Goal: Information Seeking & Learning: Check status

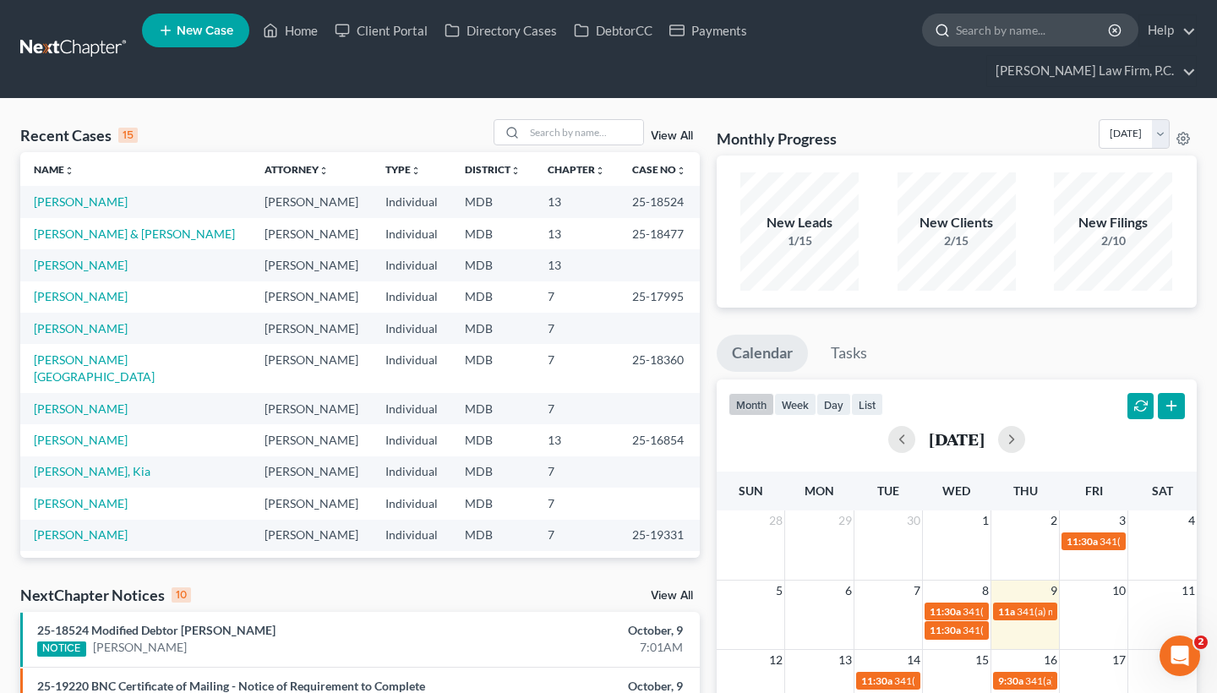
click at [1005, 32] on input "search" at bounding box center [1033, 29] width 155 height 31
type input "[PERSON_NAME]"
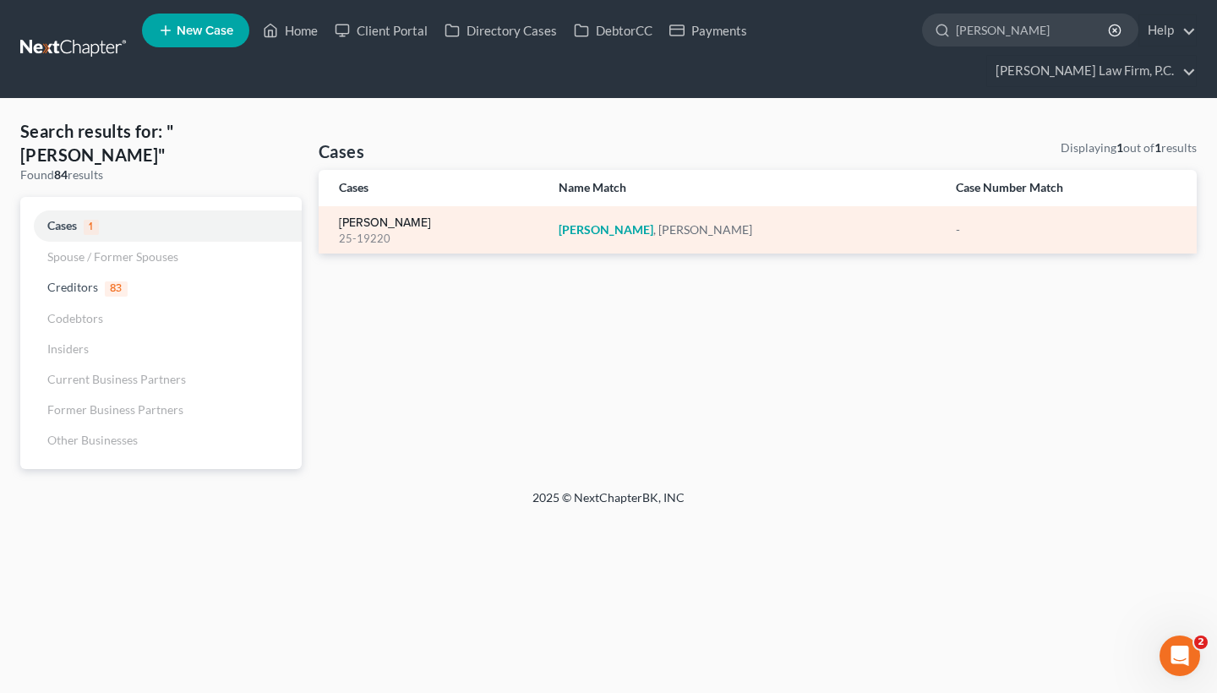
click at [374, 228] on link "[PERSON_NAME]" at bounding box center [385, 223] width 92 height 12
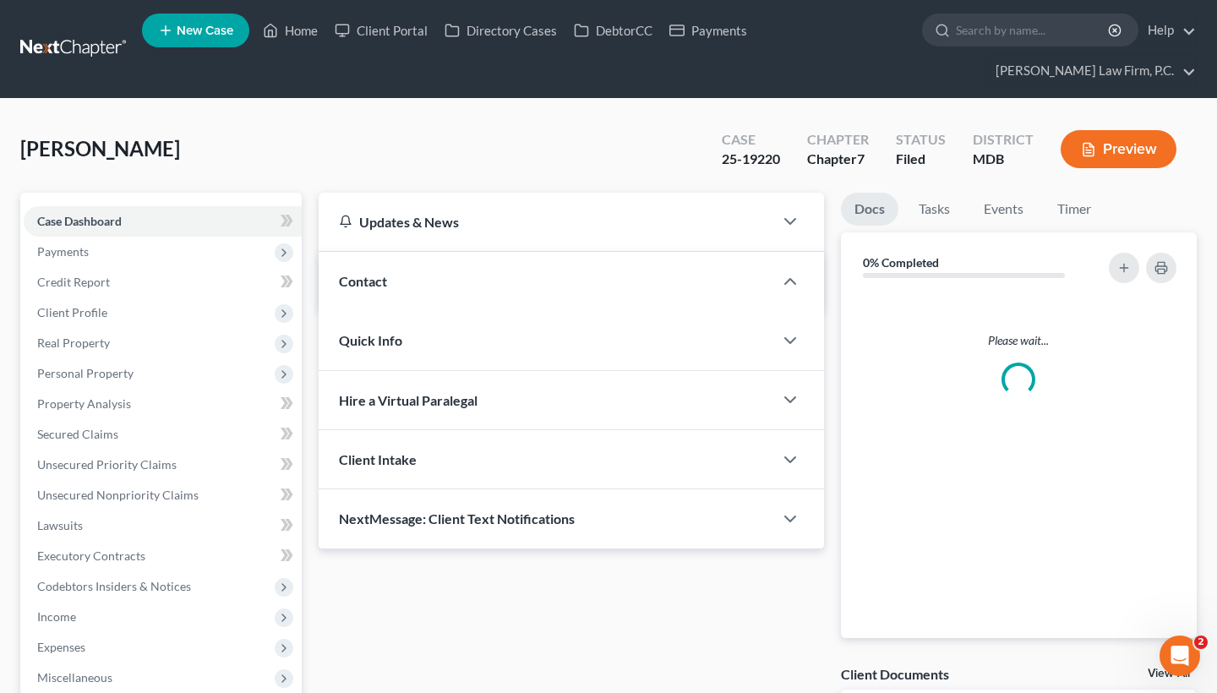
click at [363, 227] on div "Updates & News" at bounding box center [546, 222] width 414 height 18
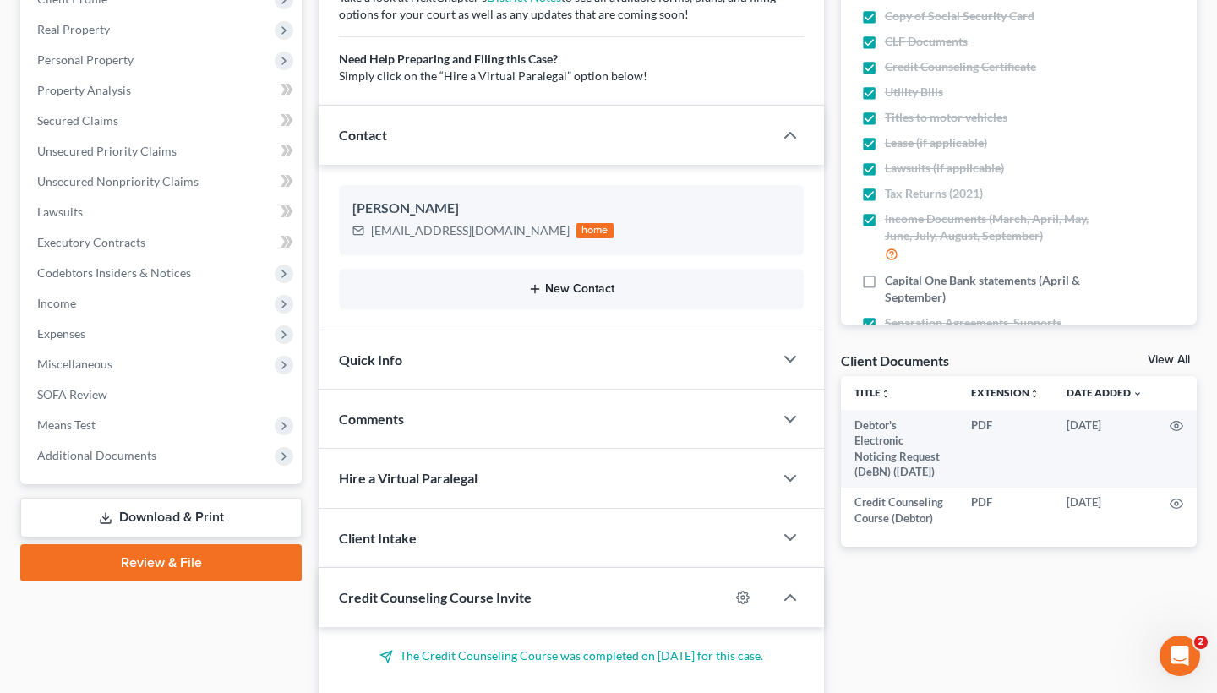
scroll to position [330, 0]
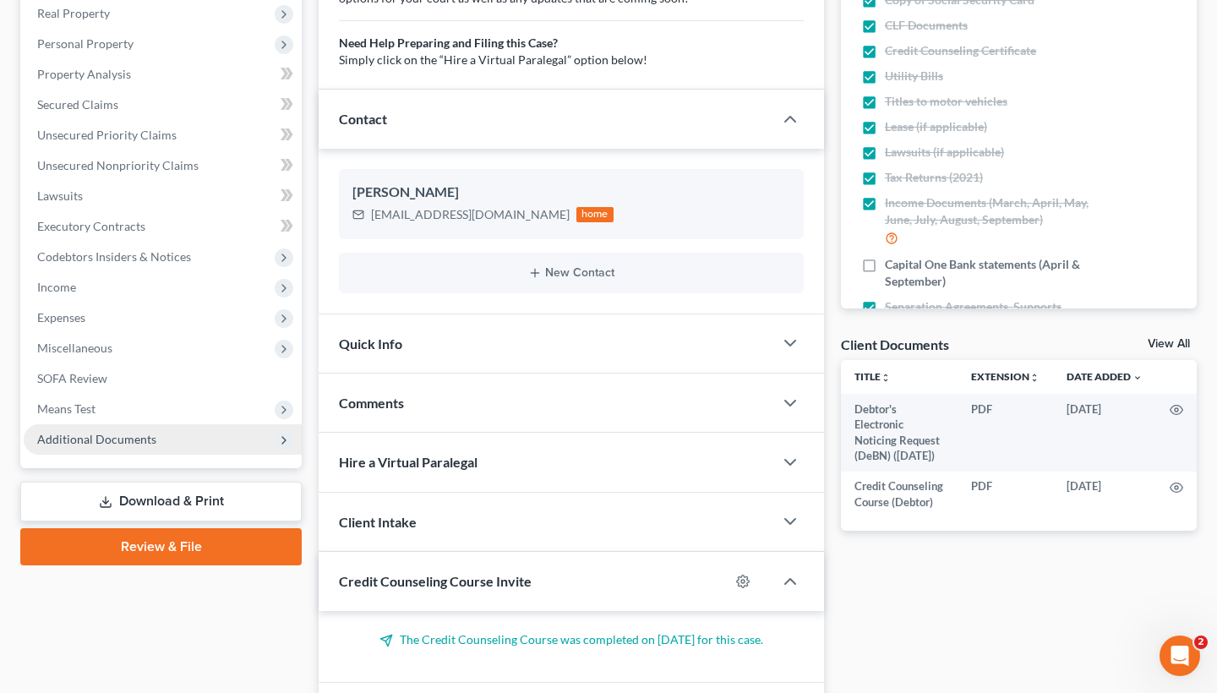
click at [101, 435] on span "Additional Documents" at bounding box center [96, 439] width 119 height 14
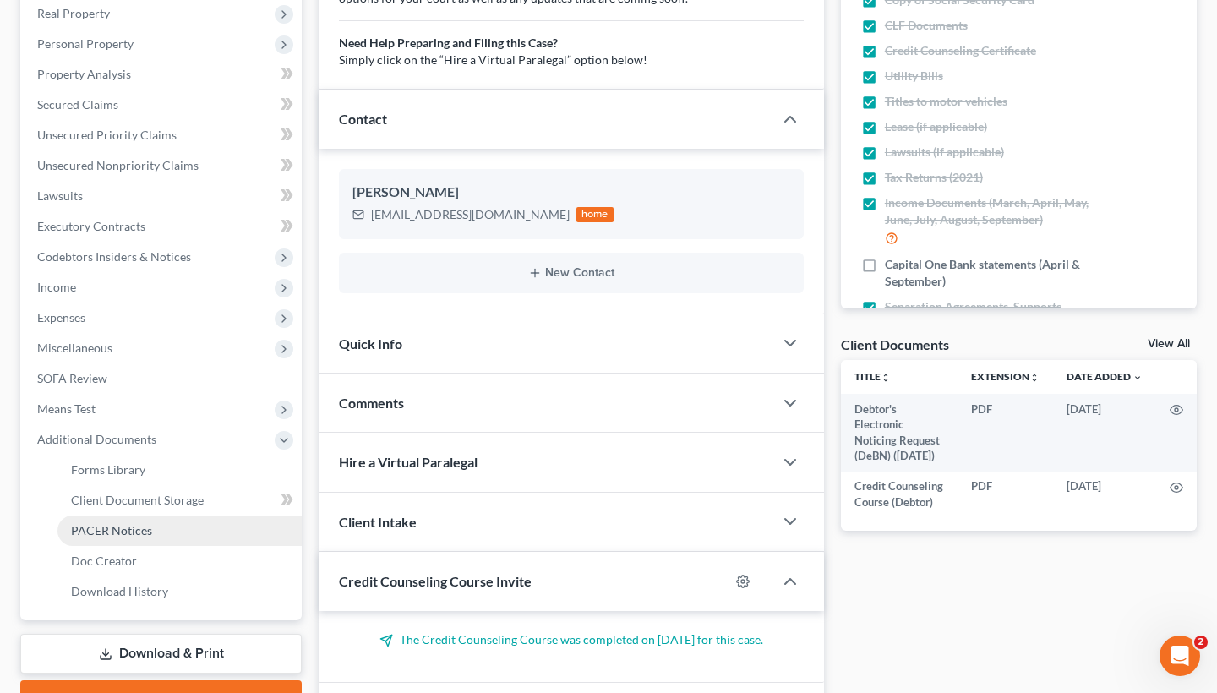
click at [119, 526] on span "PACER Notices" at bounding box center [111, 530] width 81 height 14
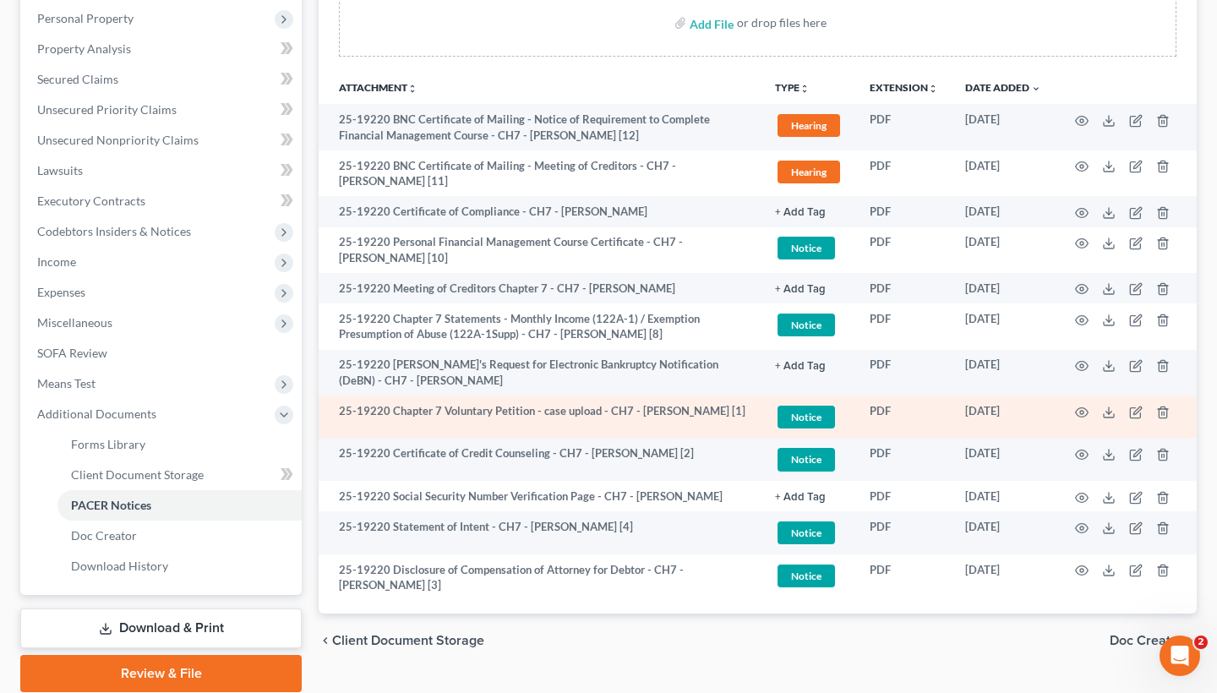
scroll to position [352, 0]
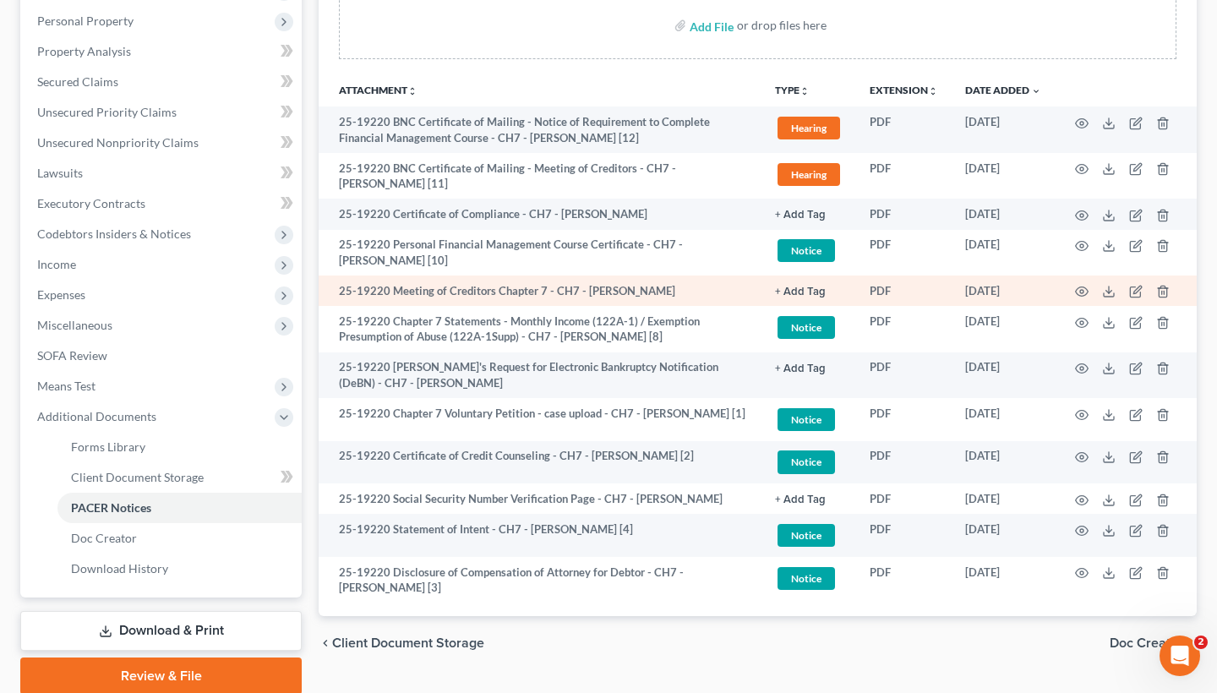
click at [1073, 289] on td at bounding box center [1126, 290] width 142 height 30
click at [1077, 289] on icon "button" at bounding box center [1082, 292] width 14 height 14
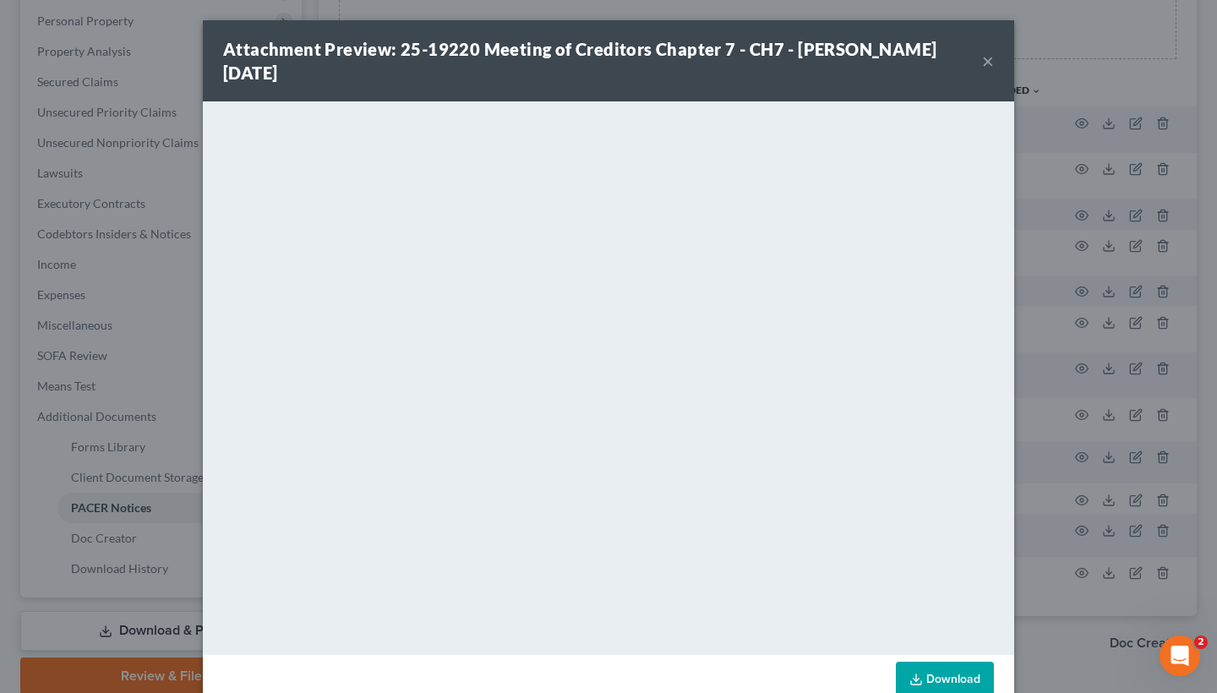
click at [1003, 62] on div "Attachment Preview: 25-19220 Meeting of Creditors Chapter 7 - CH7 - [PERSON_NAM…" at bounding box center [608, 60] width 811 height 81
click at [997, 62] on div "Attachment Preview: 25-19220 Meeting of Creditors Chapter 7 - CH7 - [PERSON_NAM…" at bounding box center [608, 60] width 811 height 81
click at [985, 62] on button "×" at bounding box center [988, 61] width 12 height 20
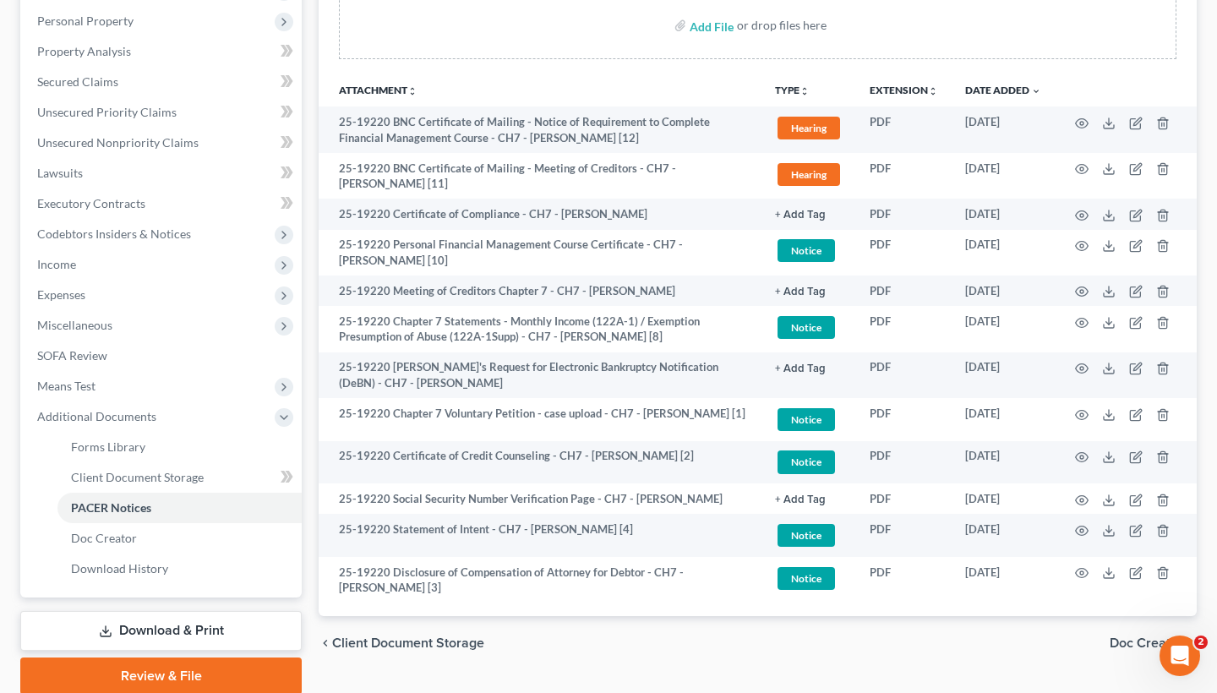
scroll to position [396, 0]
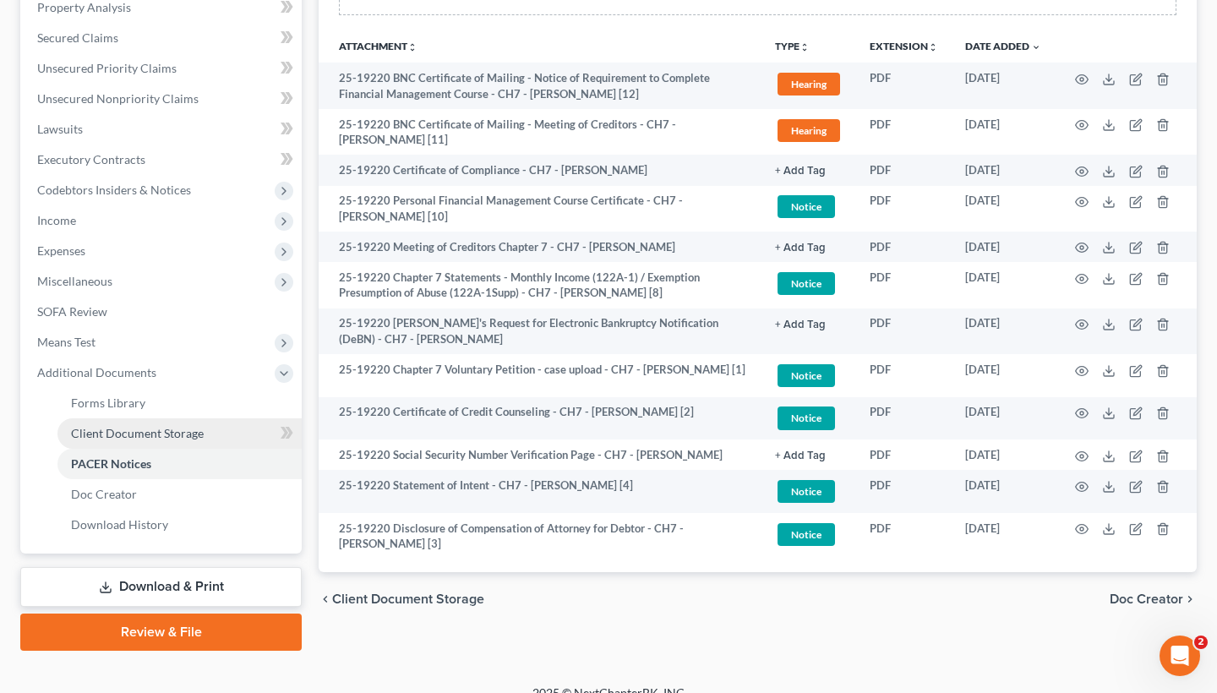
click at [161, 429] on span "Client Document Storage" at bounding box center [137, 433] width 133 height 14
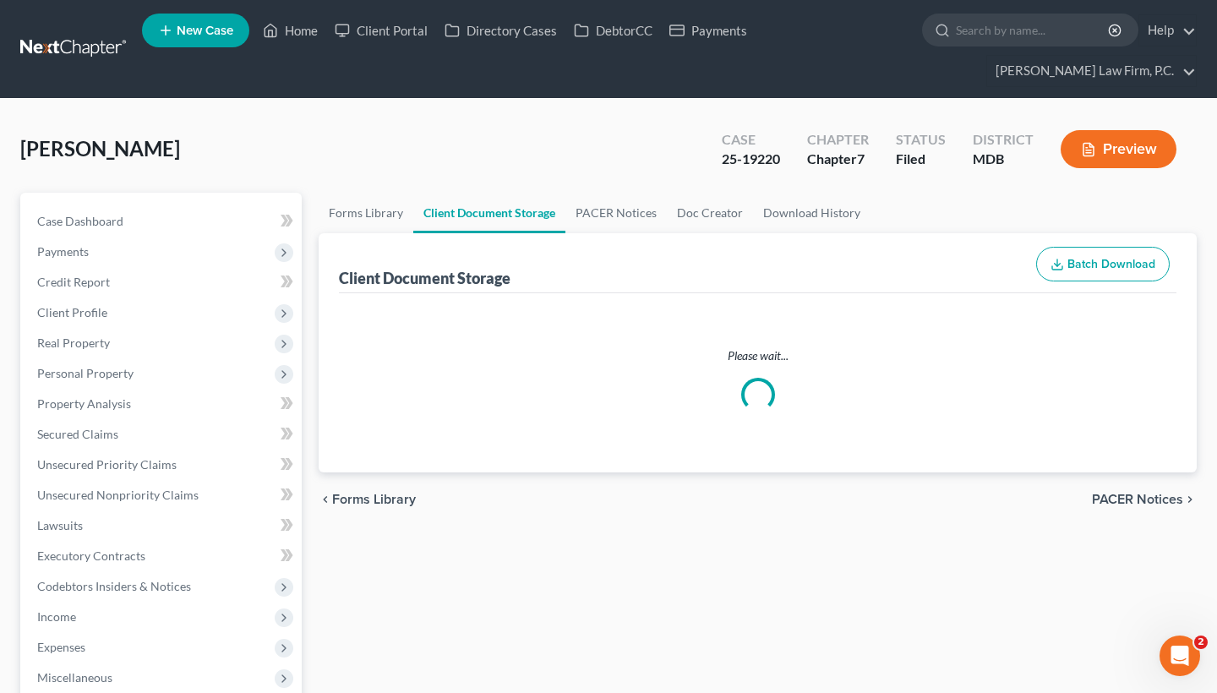
select select "14"
select select "32"
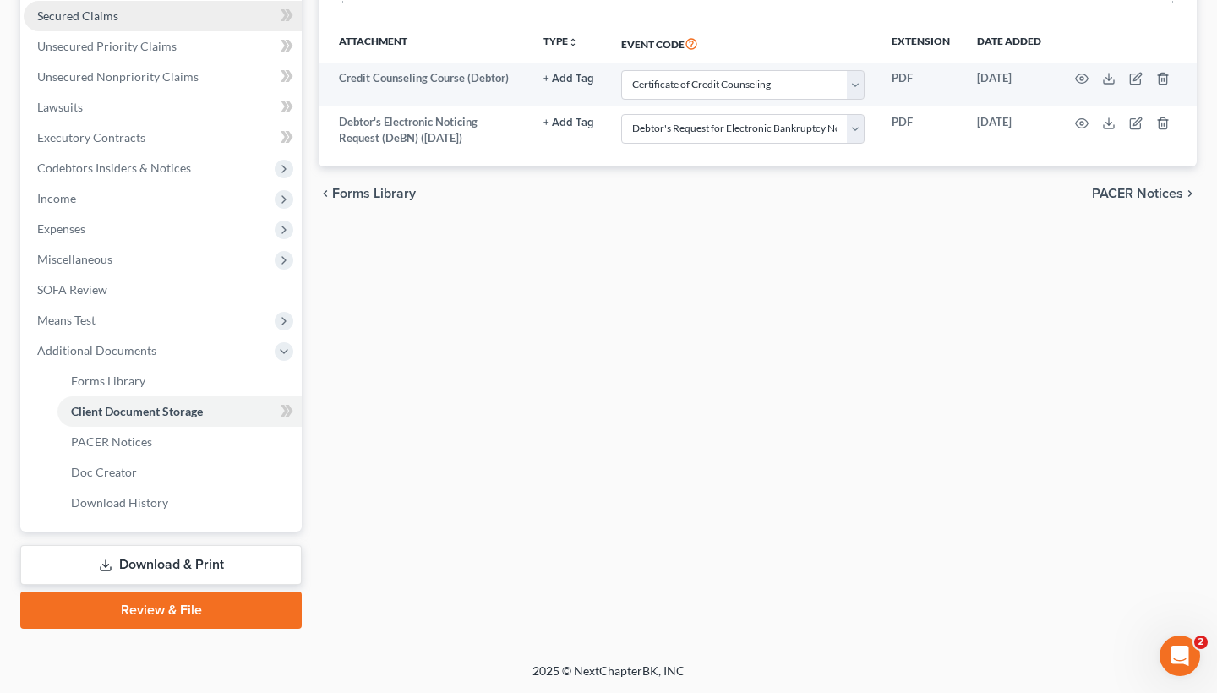
scroll to position [418, 0]
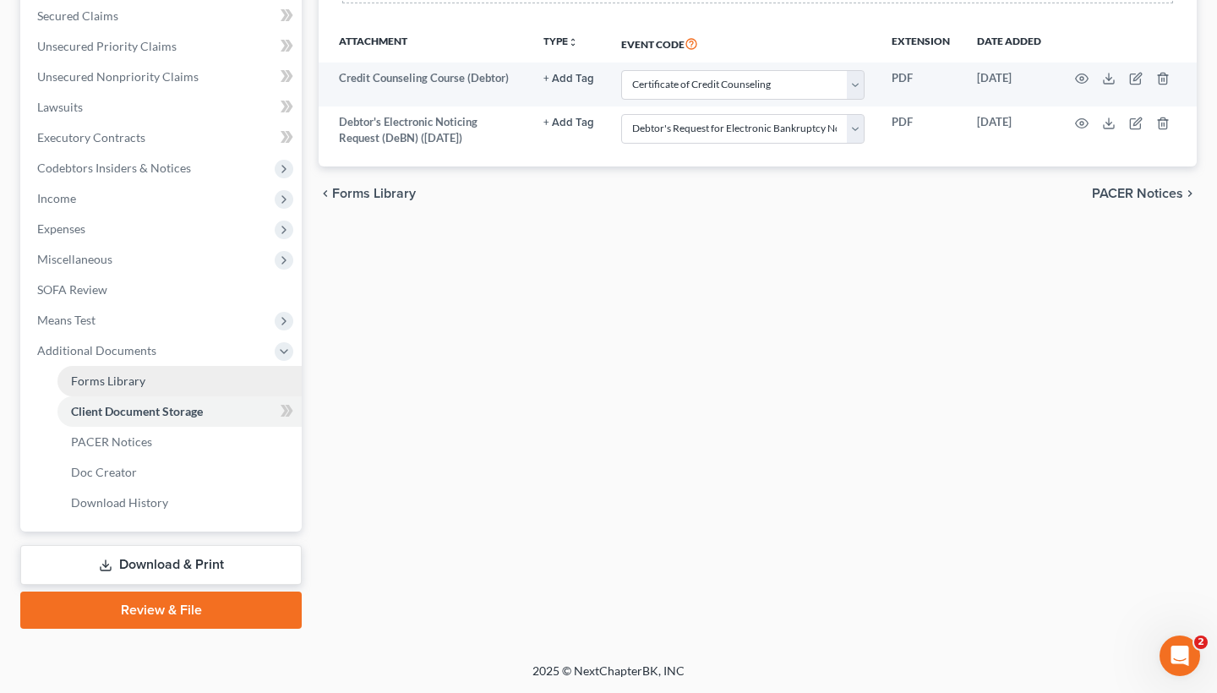
click at [139, 381] on span "Forms Library" at bounding box center [108, 380] width 74 height 14
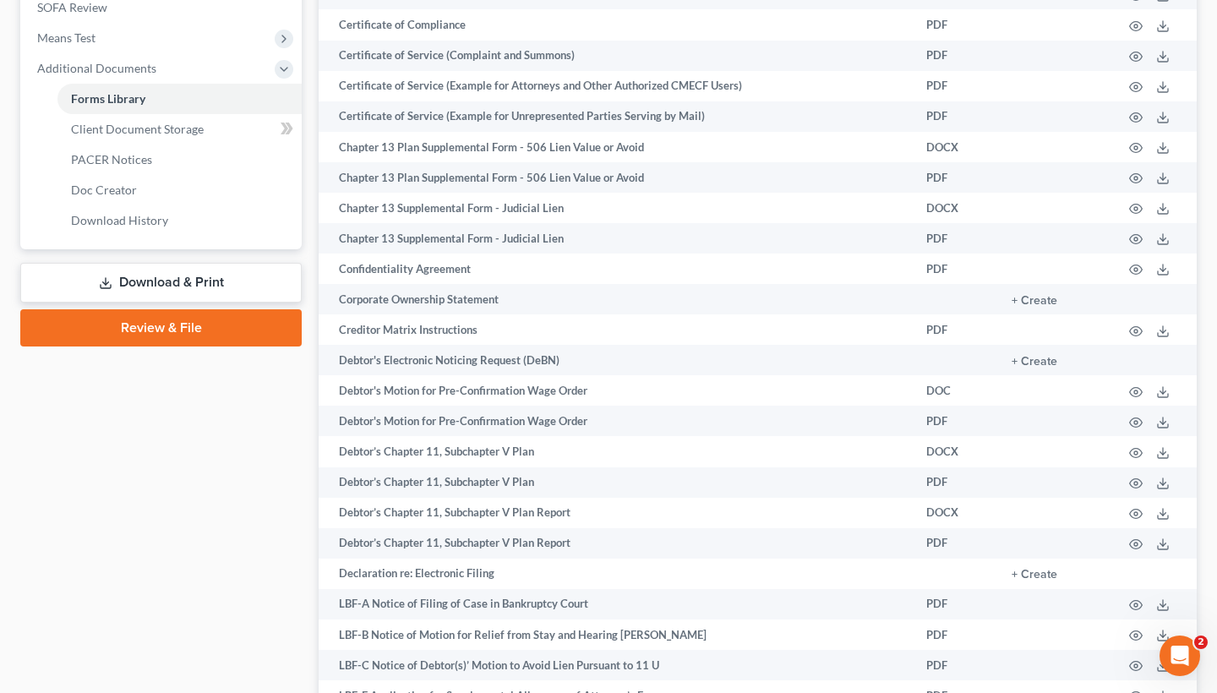
scroll to position [679, 0]
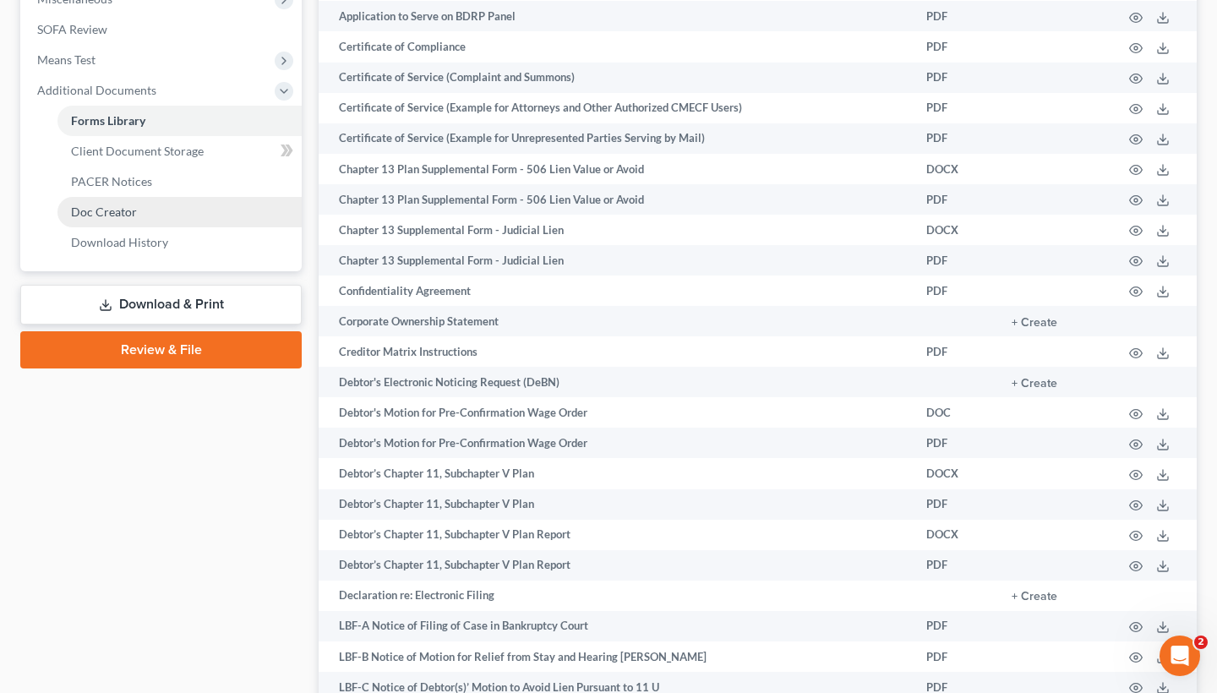
click at [150, 218] on link "Doc Creator" at bounding box center [179, 212] width 244 height 30
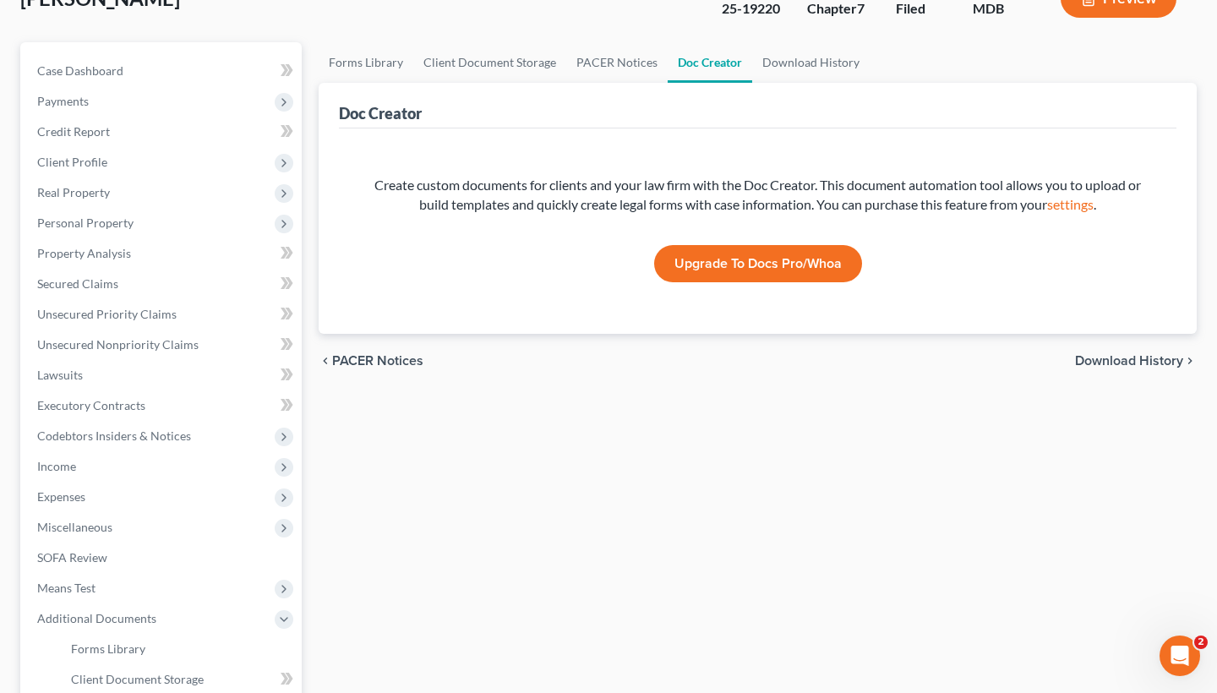
scroll to position [231, 0]
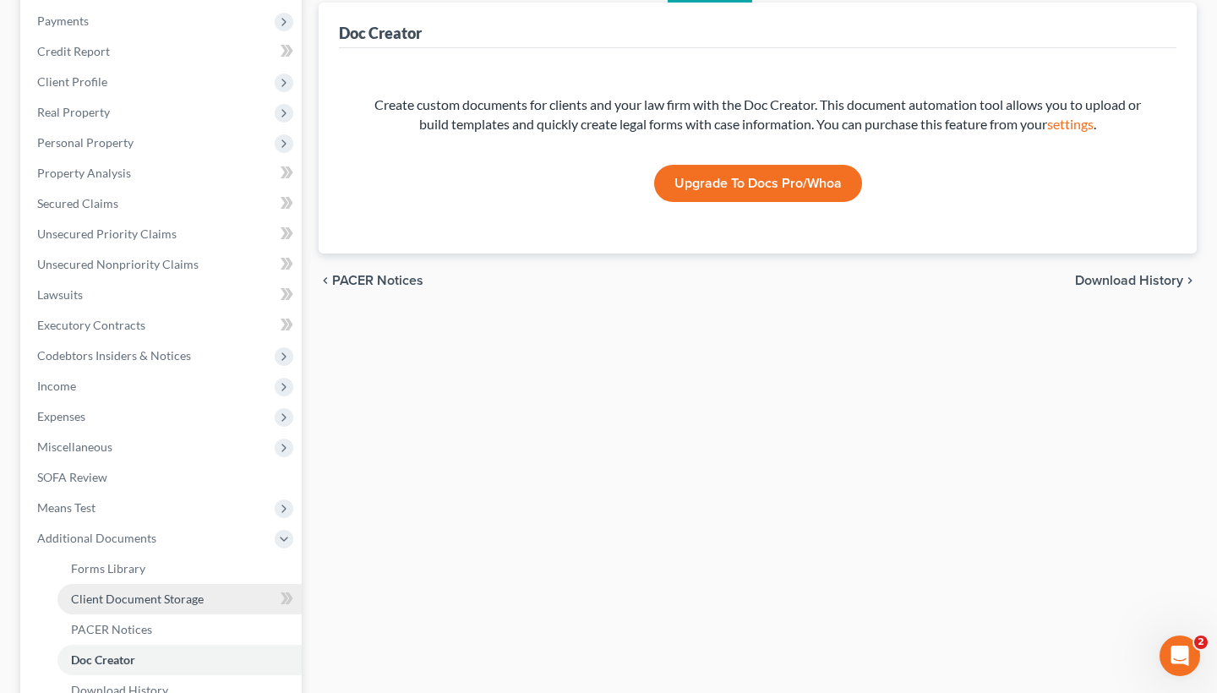
click at [133, 598] on span "Client Document Storage" at bounding box center [137, 598] width 133 height 14
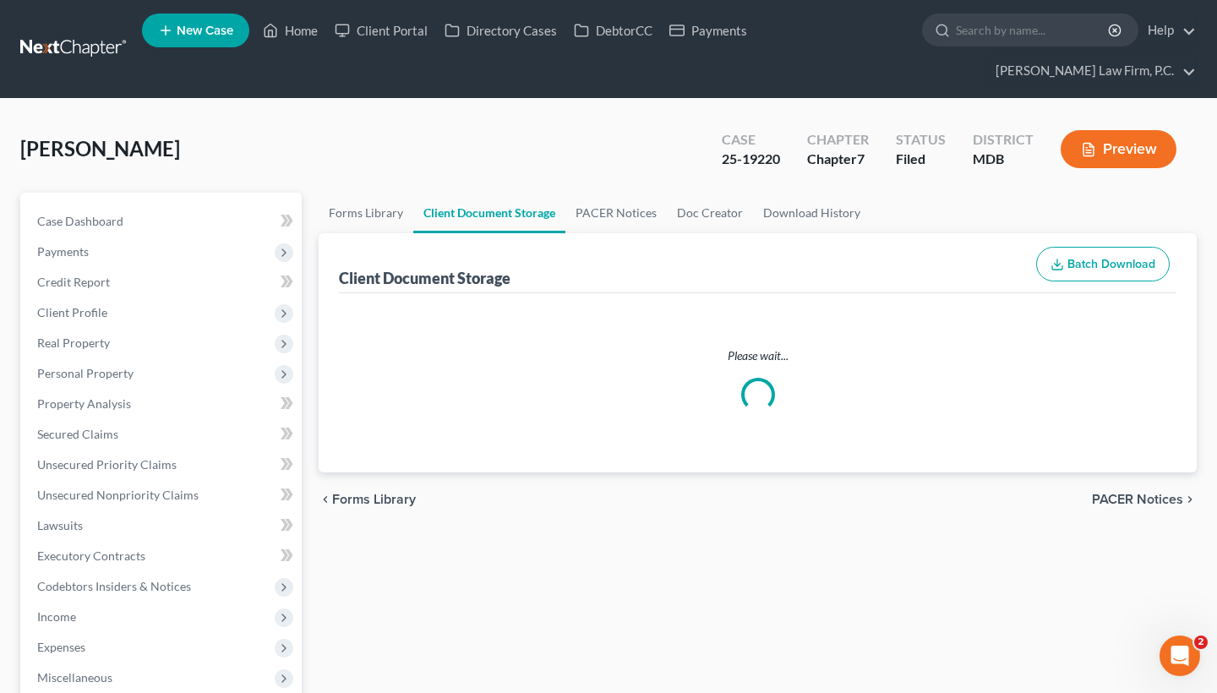
select select "14"
select select "32"
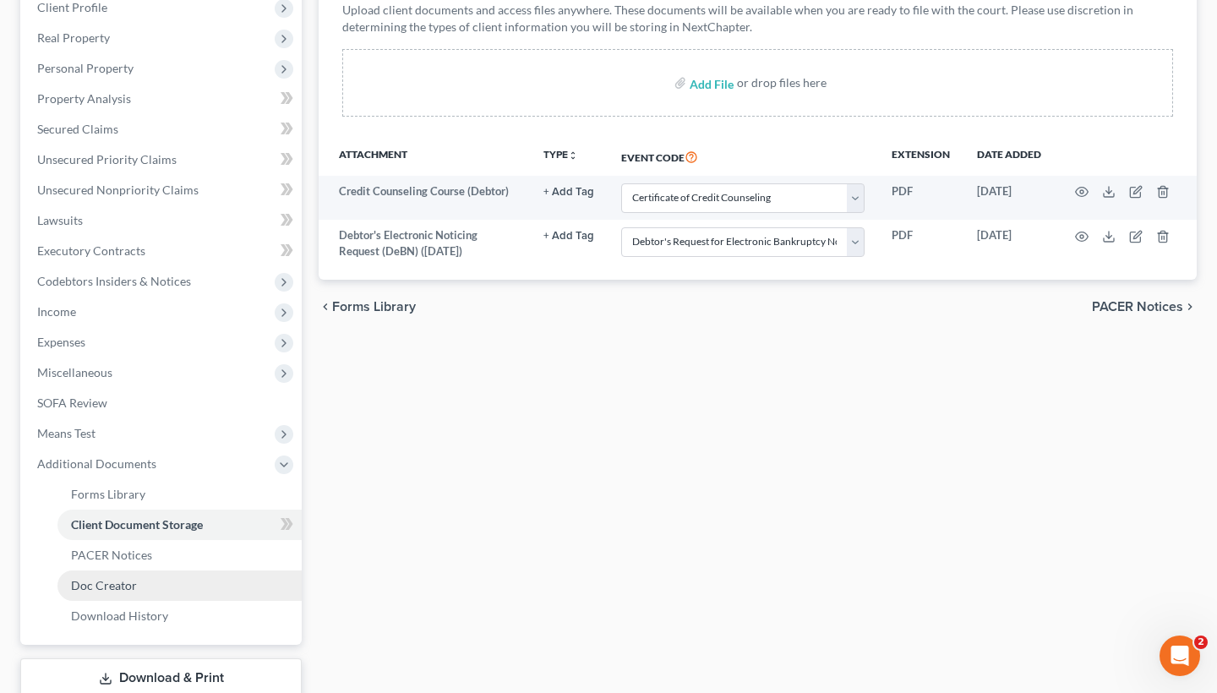
scroll to position [312, 0]
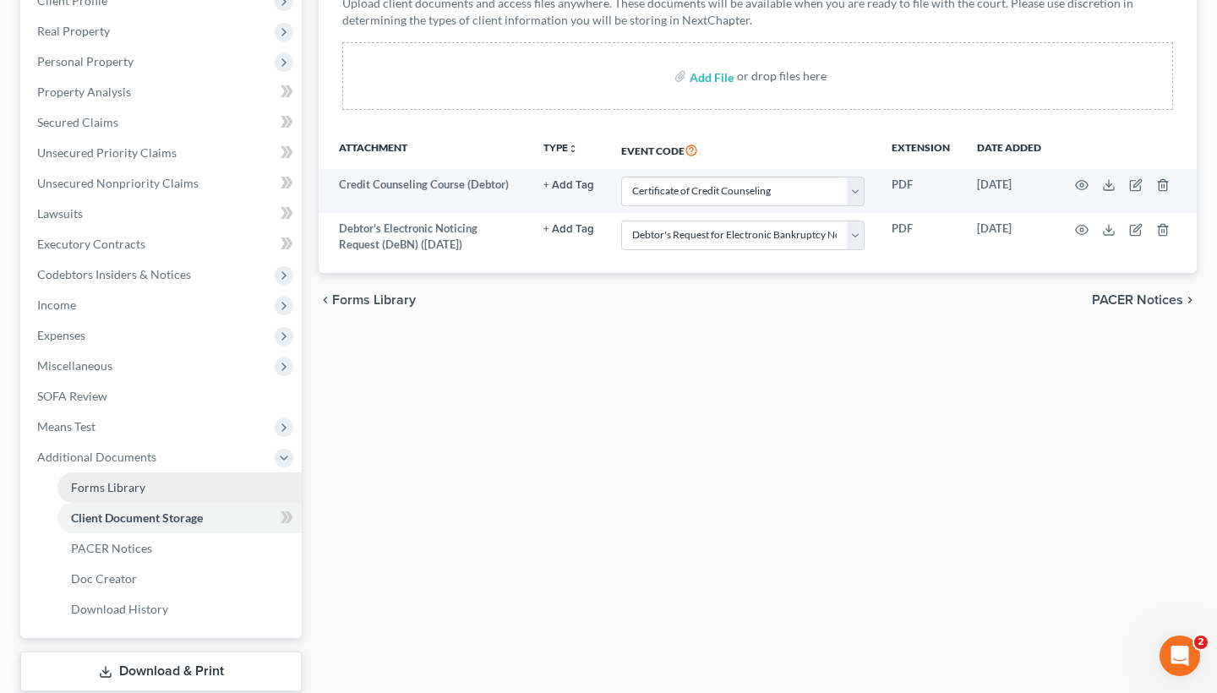
click at [148, 485] on link "Forms Library" at bounding box center [179, 487] width 244 height 30
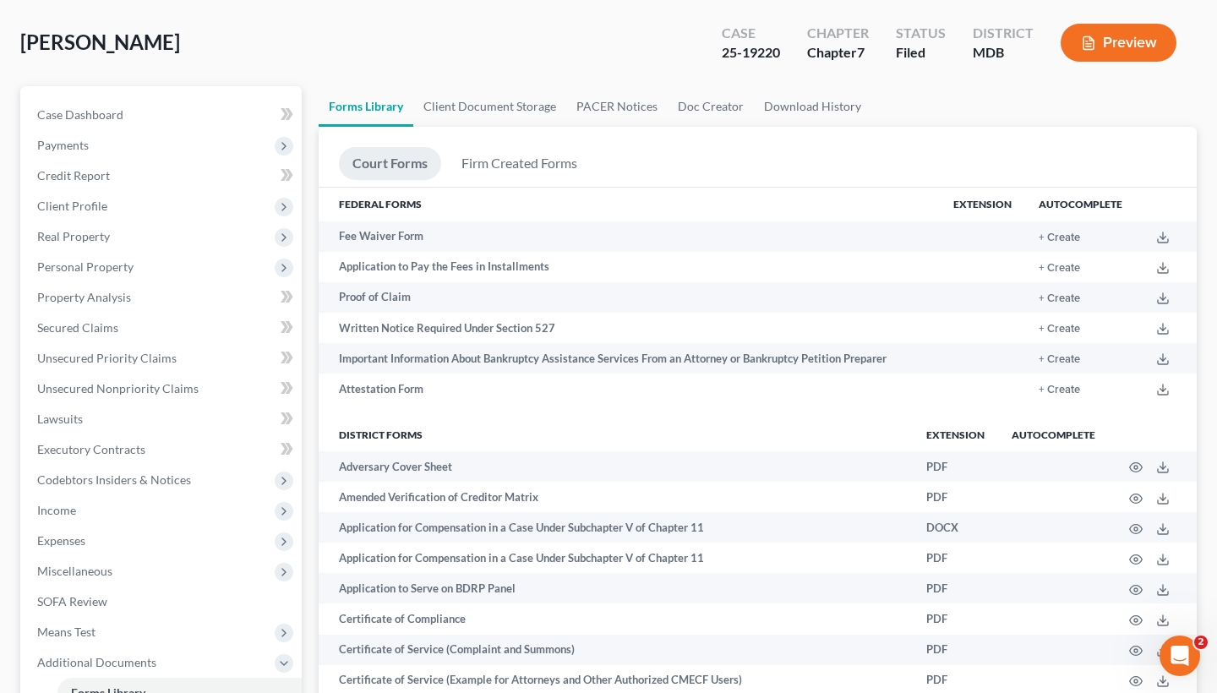
scroll to position [115, 0]
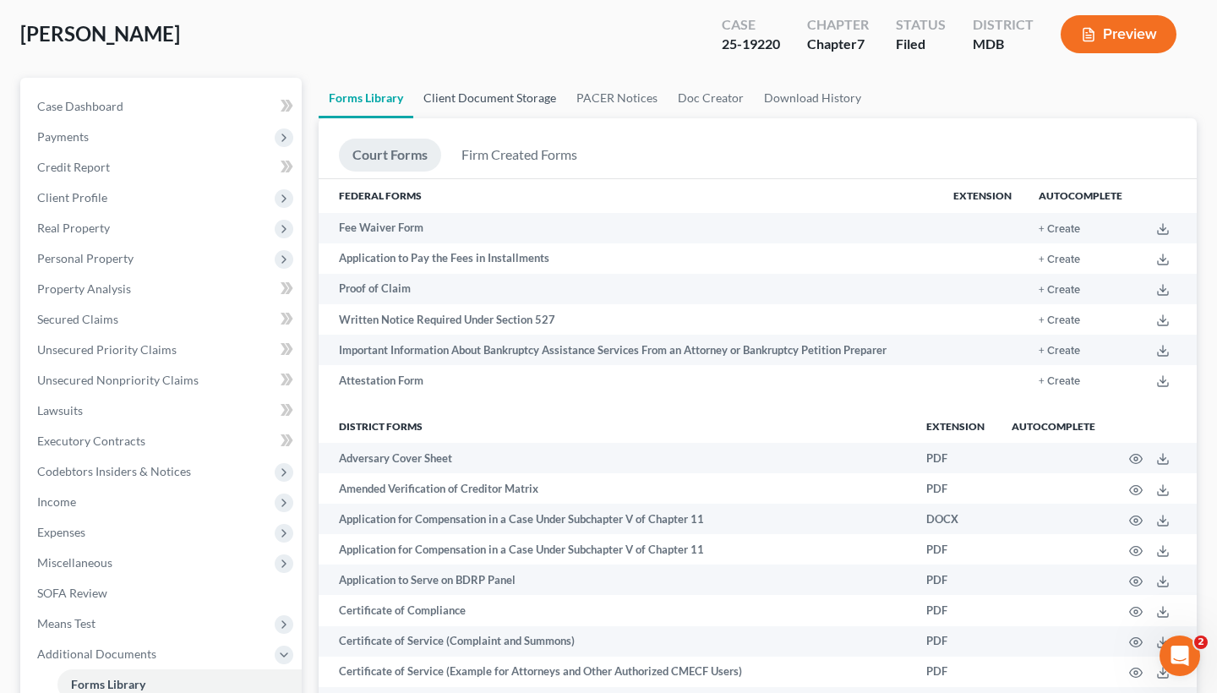
click at [488, 101] on link "Client Document Storage" at bounding box center [489, 98] width 153 height 41
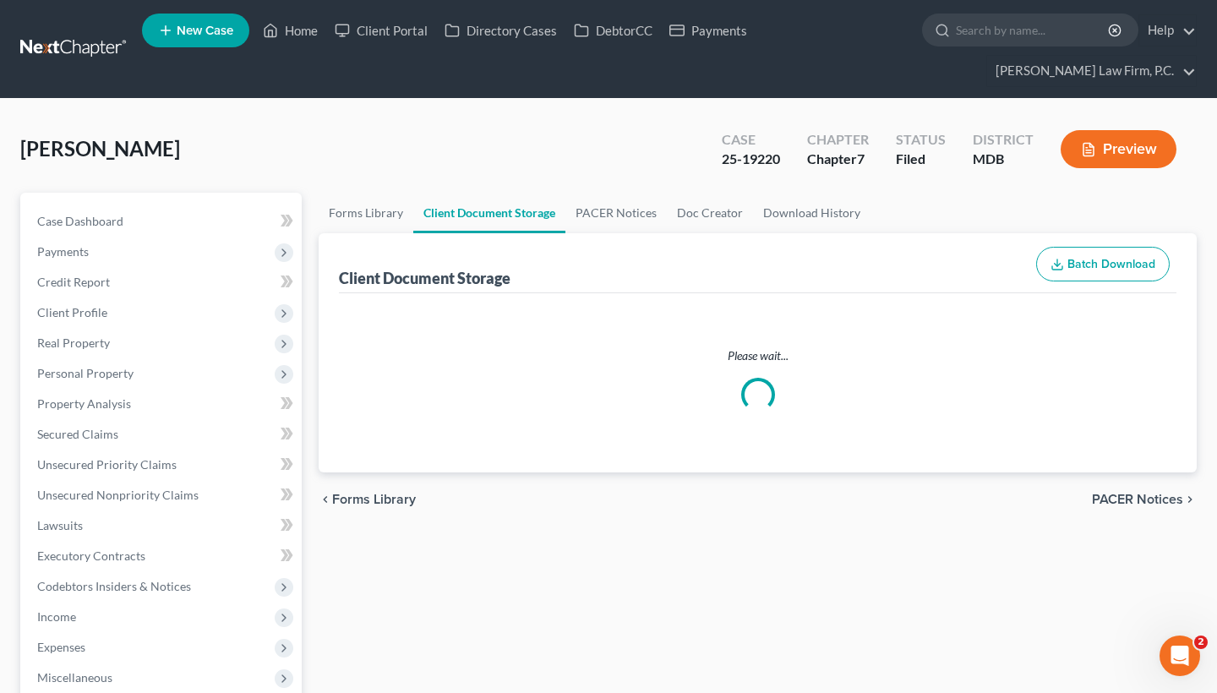
select select "14"
select select "32"
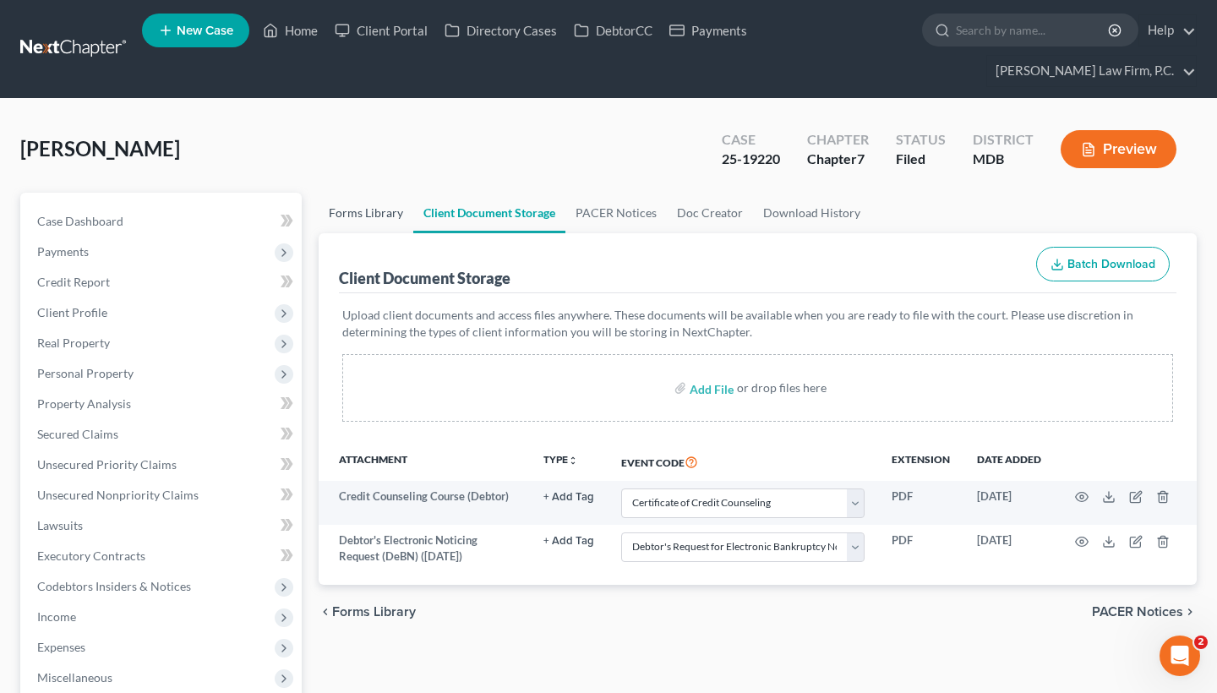
click at [368, 219] on link "Forms Library" at bounding box center [366, 213] width 95 height 41
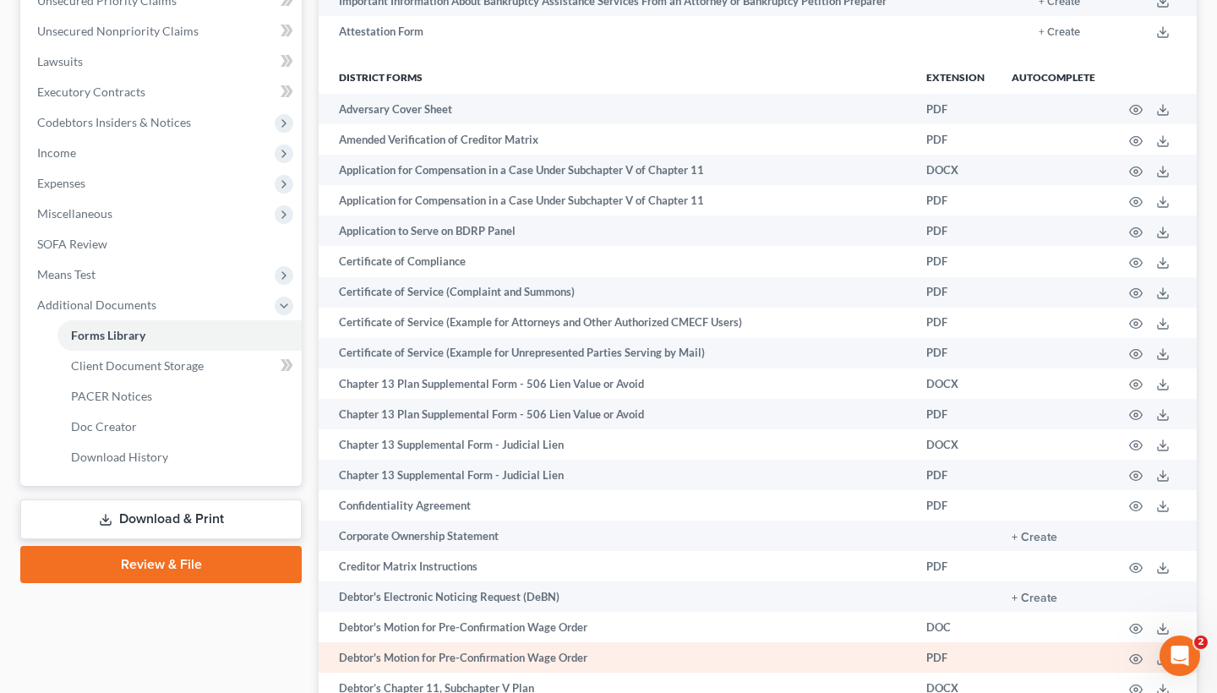
scroll to position [462, 0]
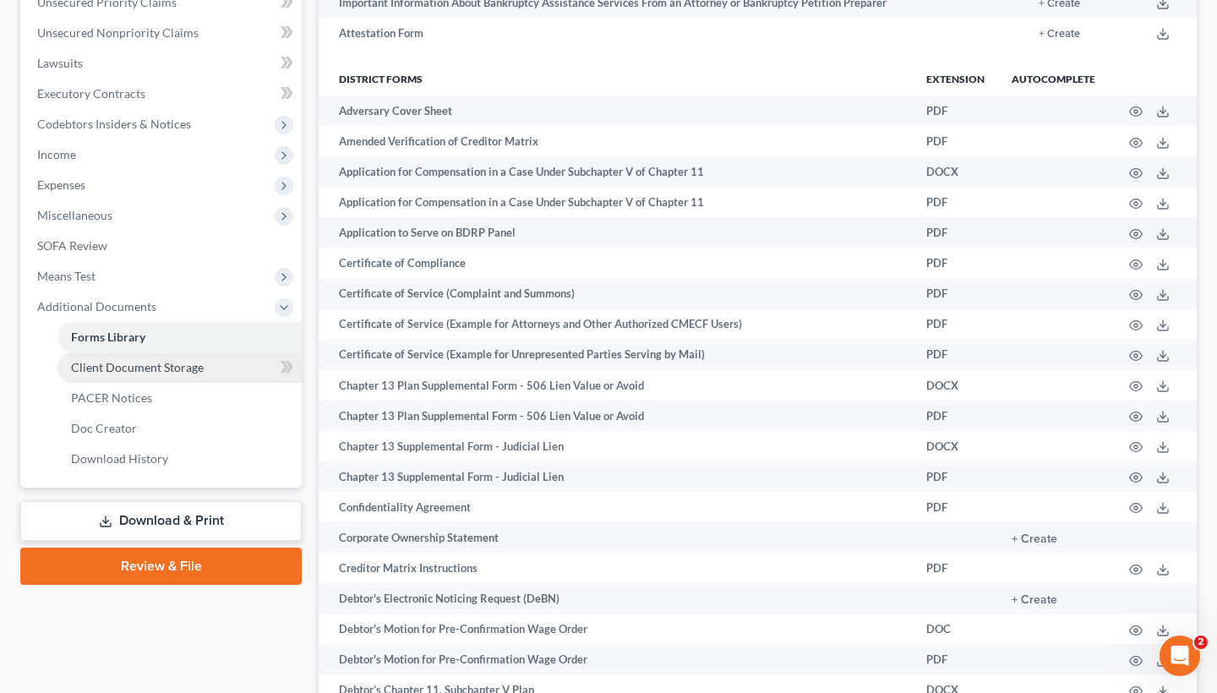
click at [119, 367] on span "Client Document Storage" at bounding box center [137, 367] width 133 height 14
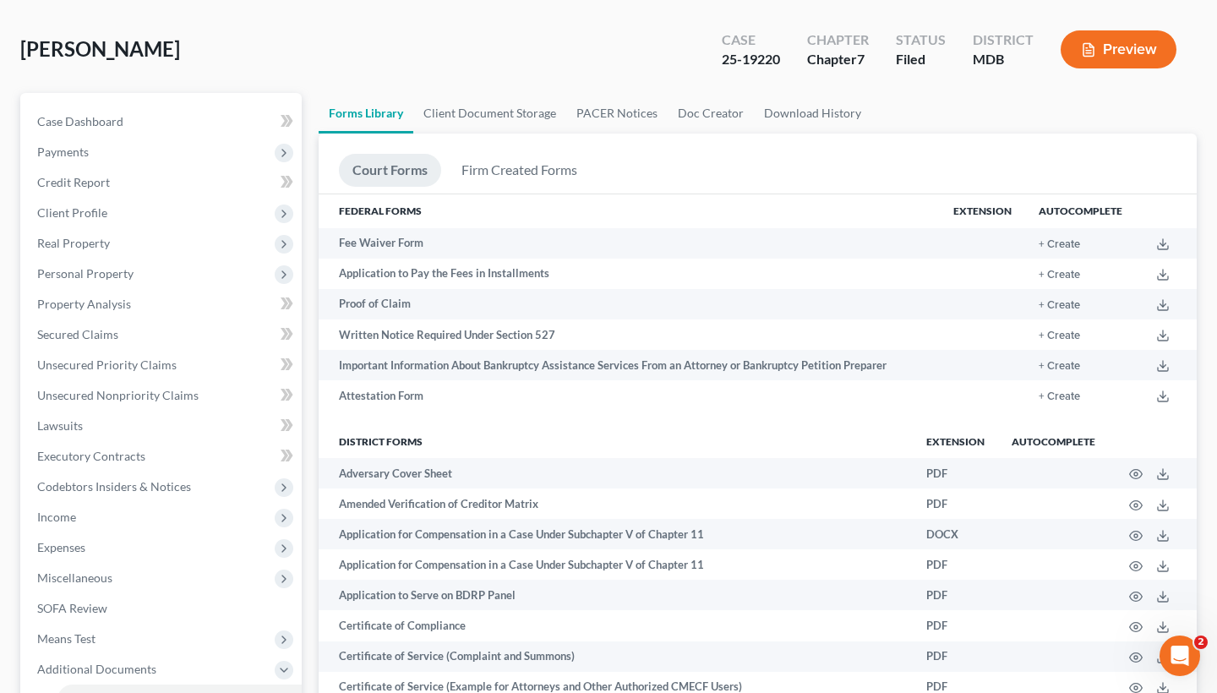
select select "14"
select select "32"
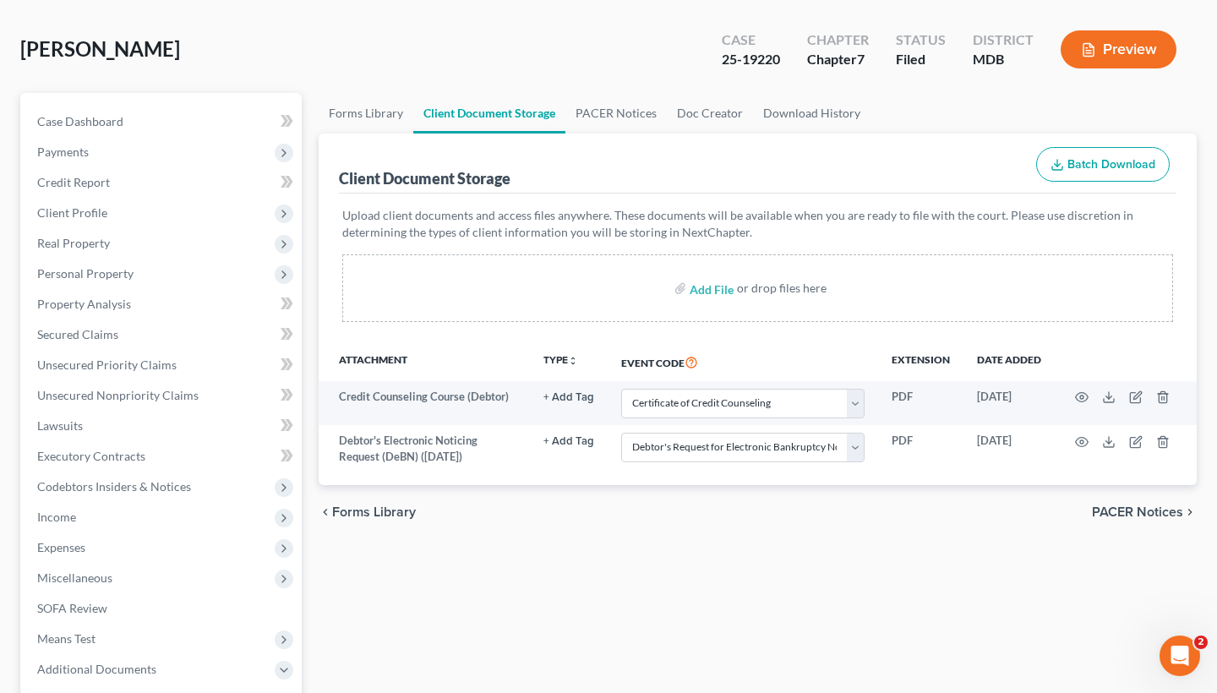
scroll to position [0, 0]
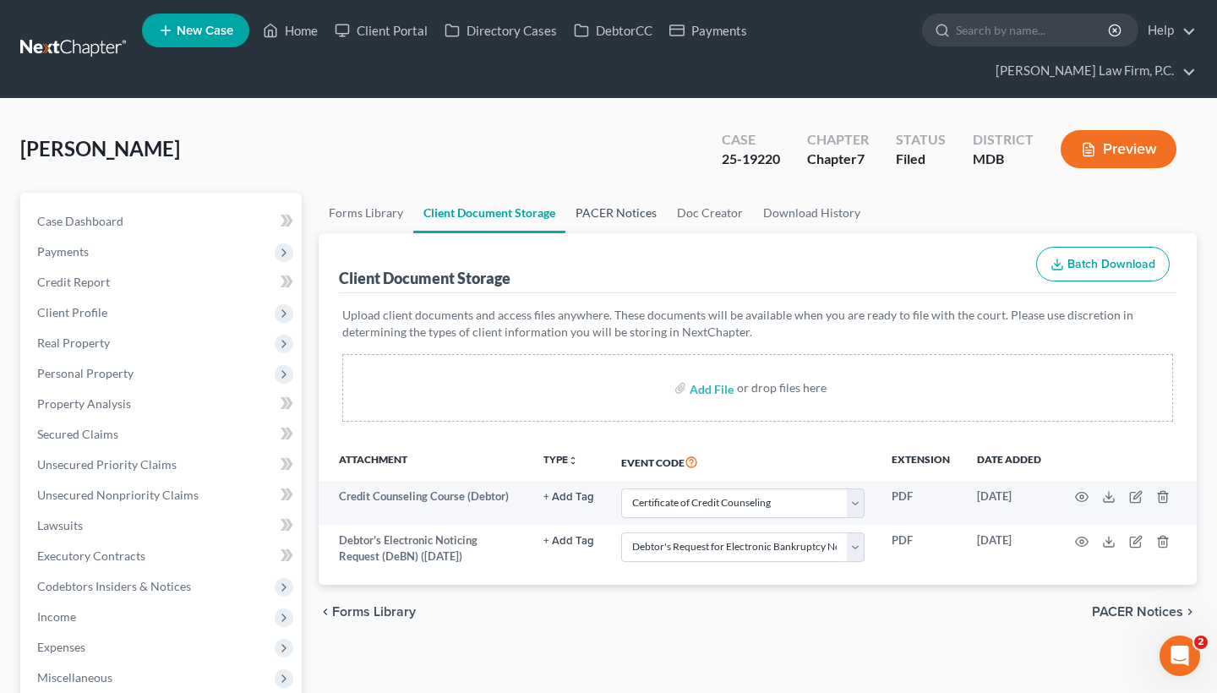
click at [608, 215] on link "PACER Notices" at bounding box center [615, 213] width 101 height 41
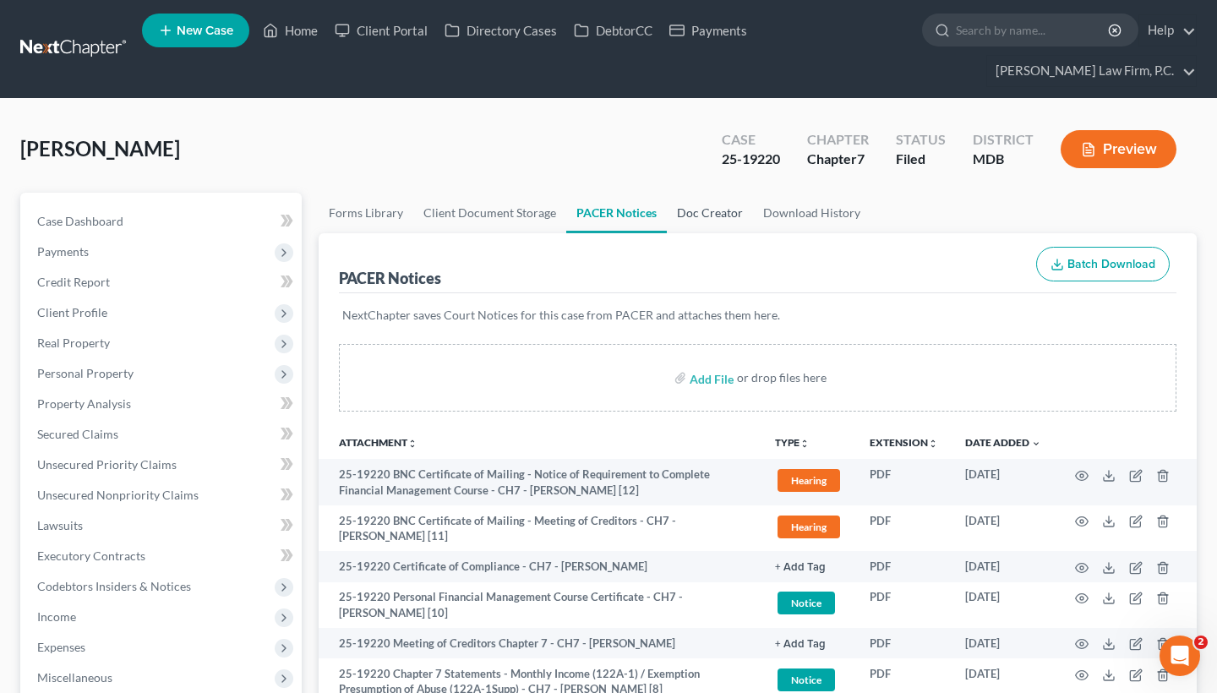
click at [709, 202] on link "Doc Creator" at bounding box center [710, 213] width 86 height 41
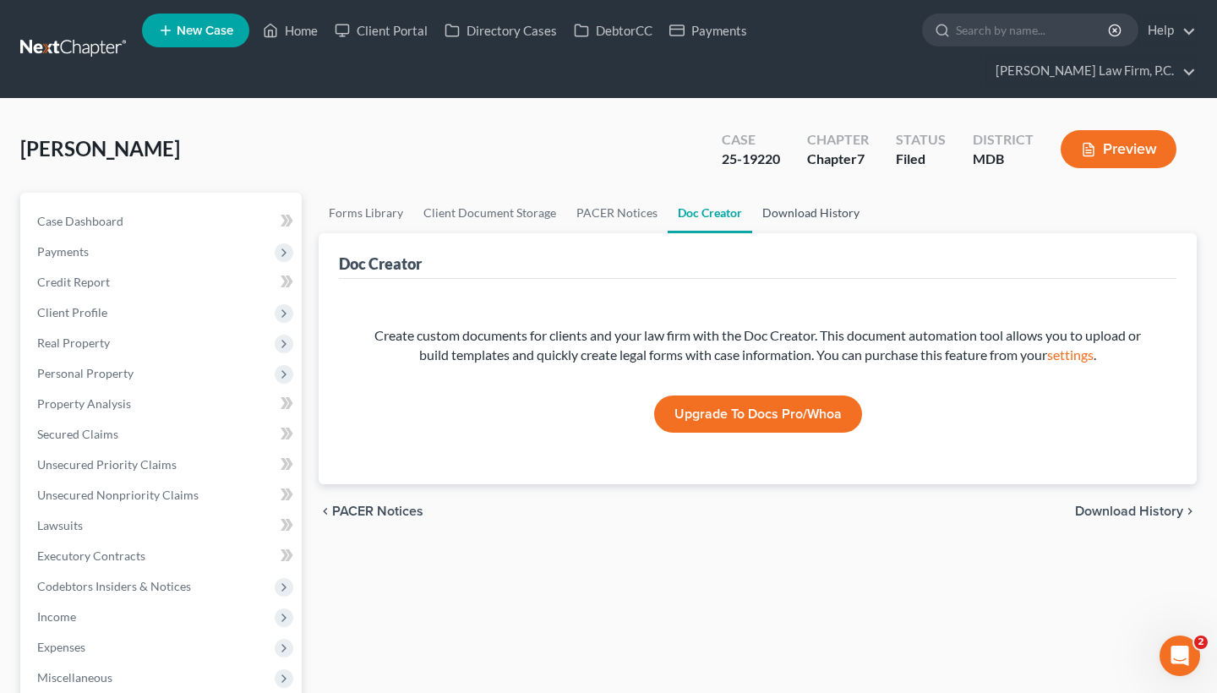
click at [782, 206] on link "Download History" at bounding box center [810, 213] width 117 height 41
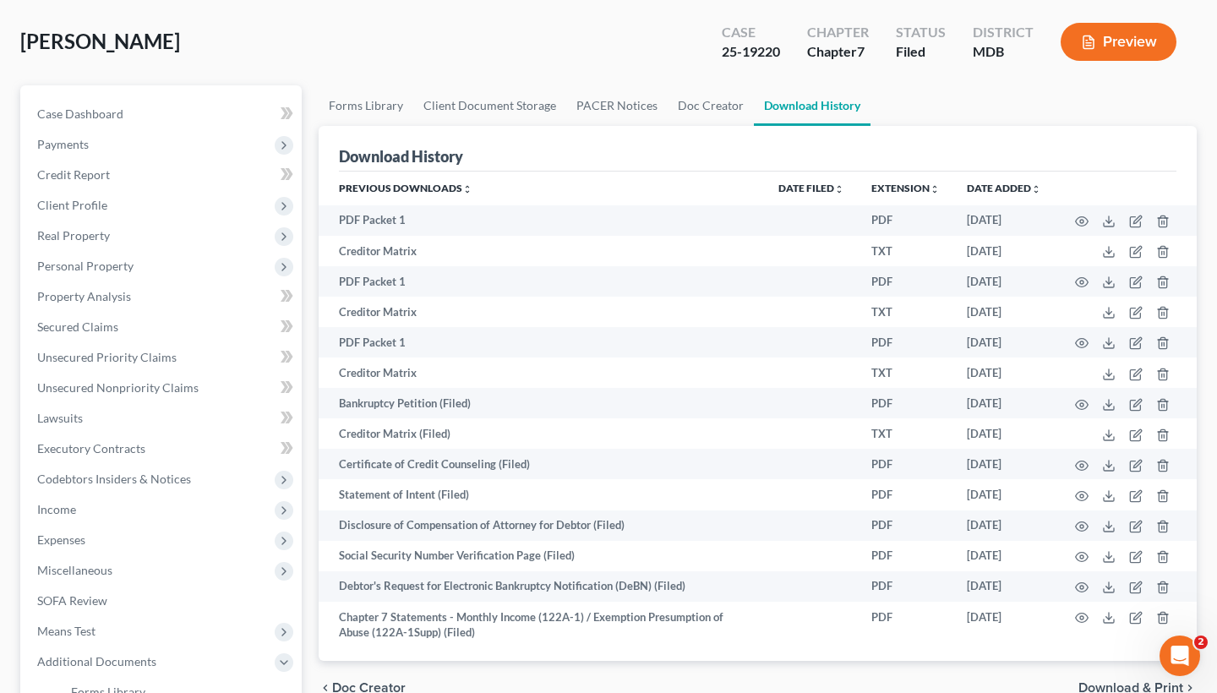
scroll to position [95, 0]
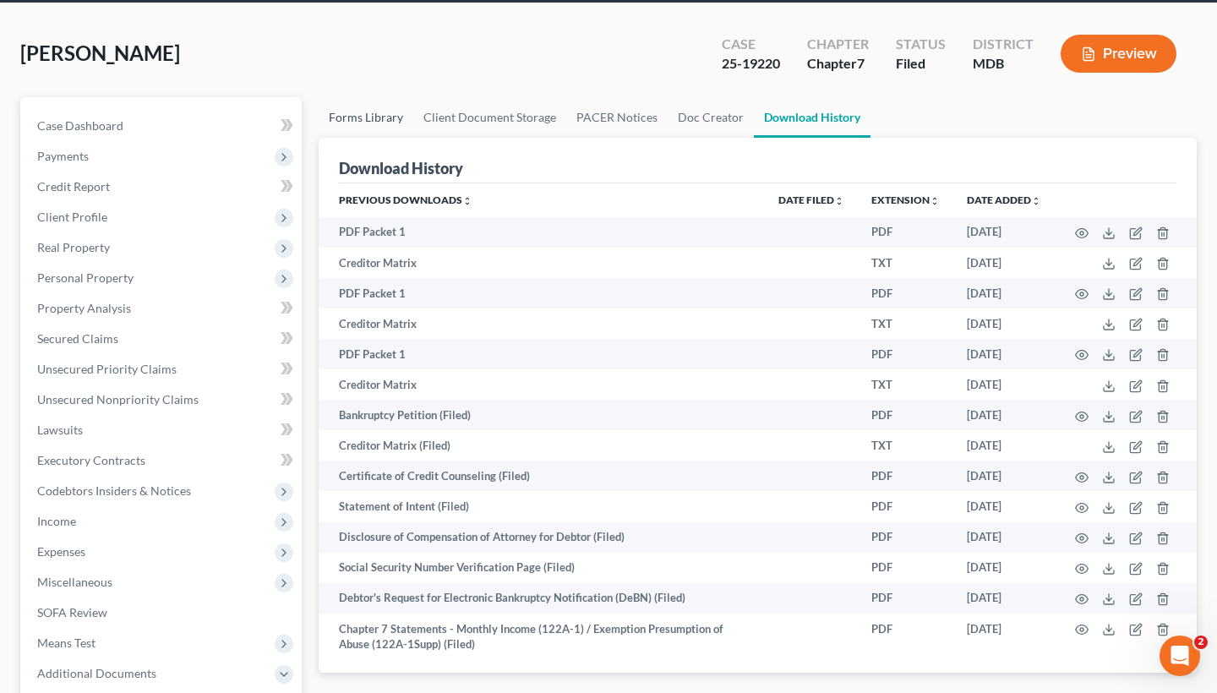
click at [375, 113] on link "Forms Library" at bounding box center [366, 117] width 95 height 41
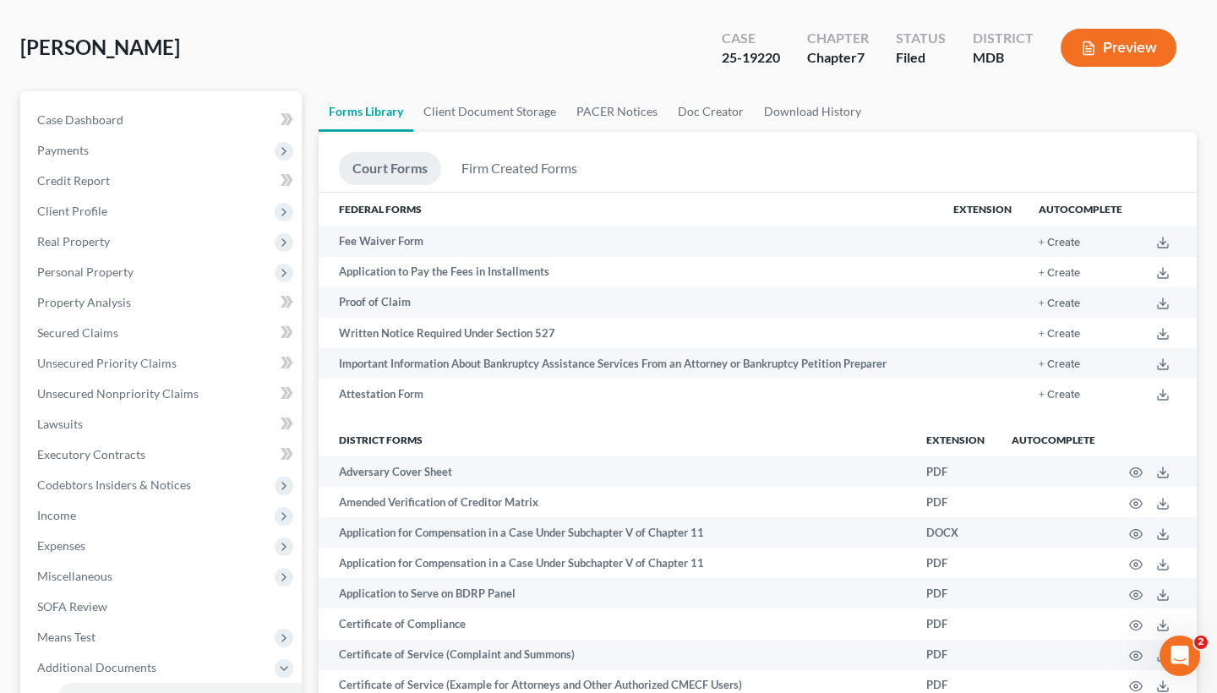
scroll to position [85, 0]
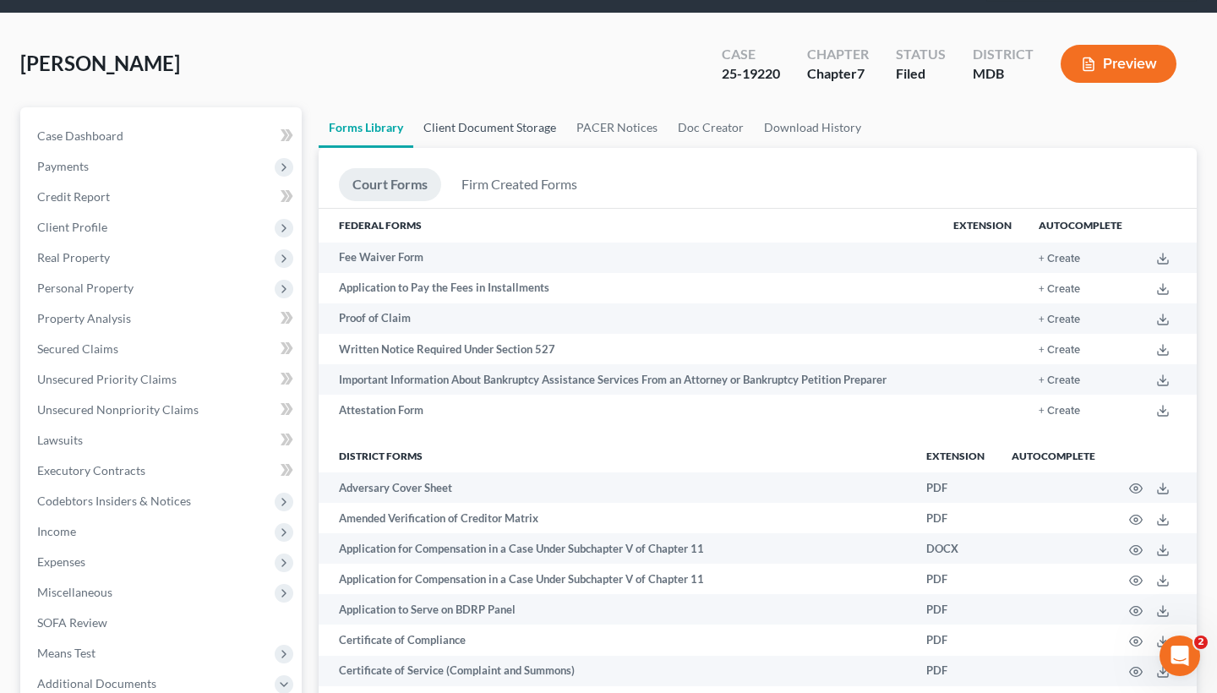
click at [461, 134] on link "Client Document Storage" at bounding box center [489, 127] width 153 height 41
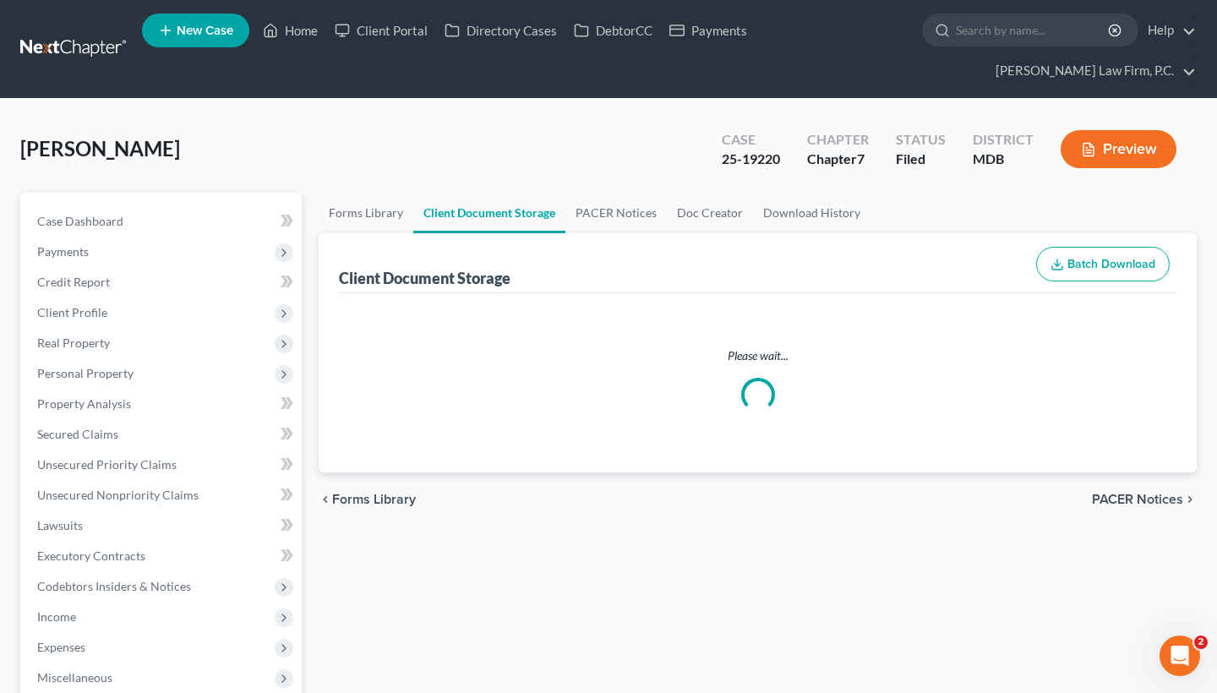
select select "14"
select select "32"
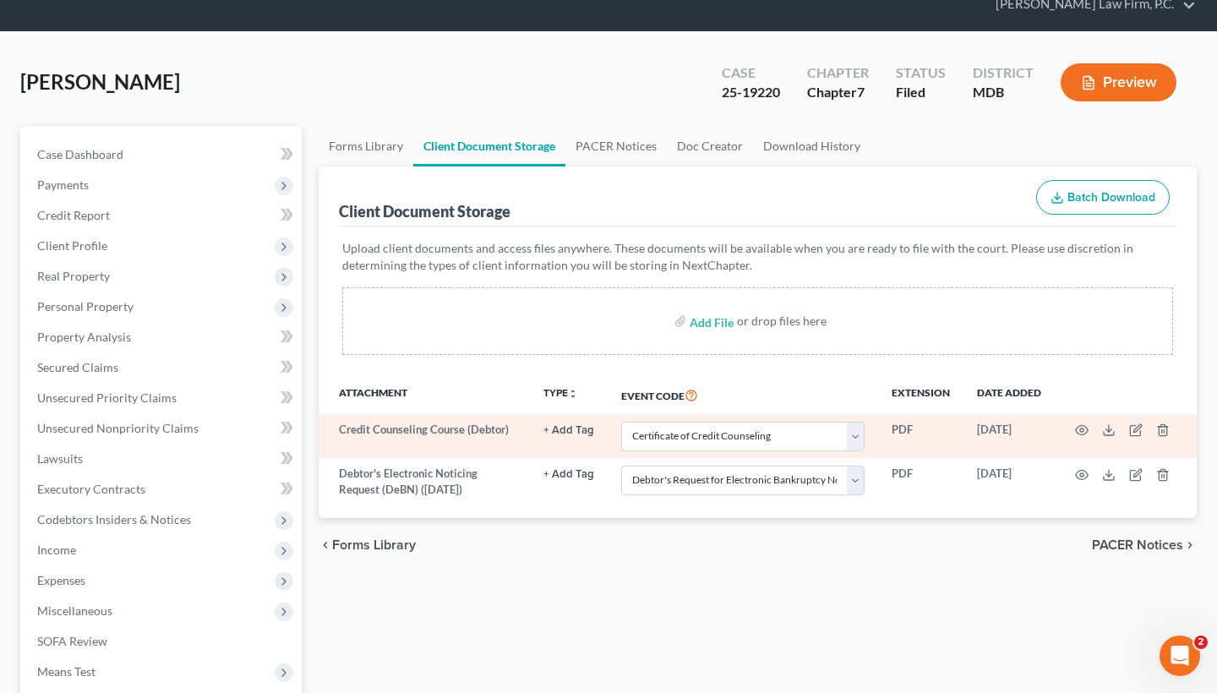
scroll to position [68, 0]
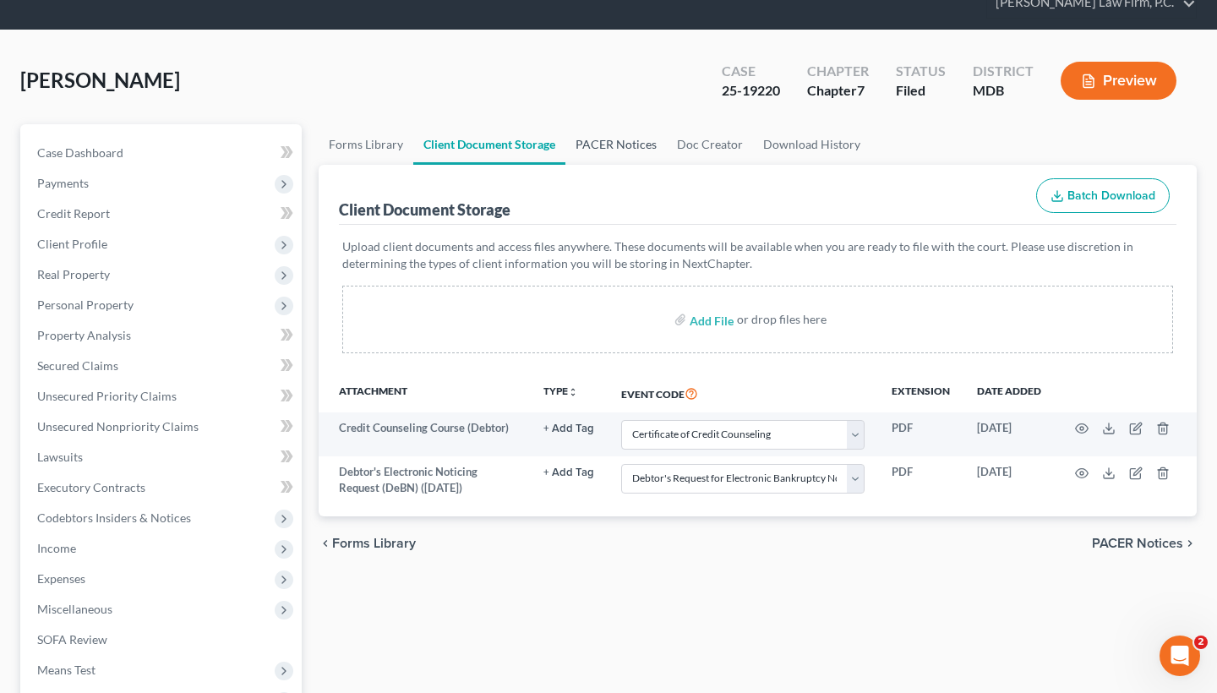
click at [640, 144] on link "PACER Notices" at bounding box center [615, 144] width 101 height 41
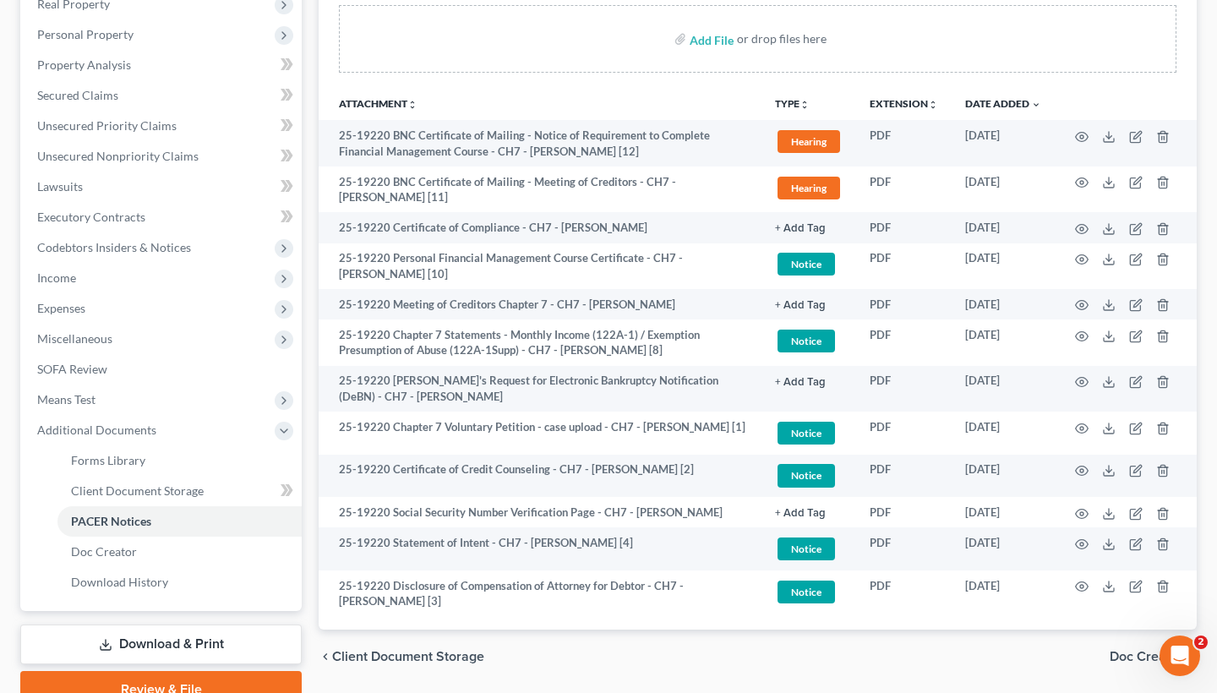
scroll to position [352, 0]
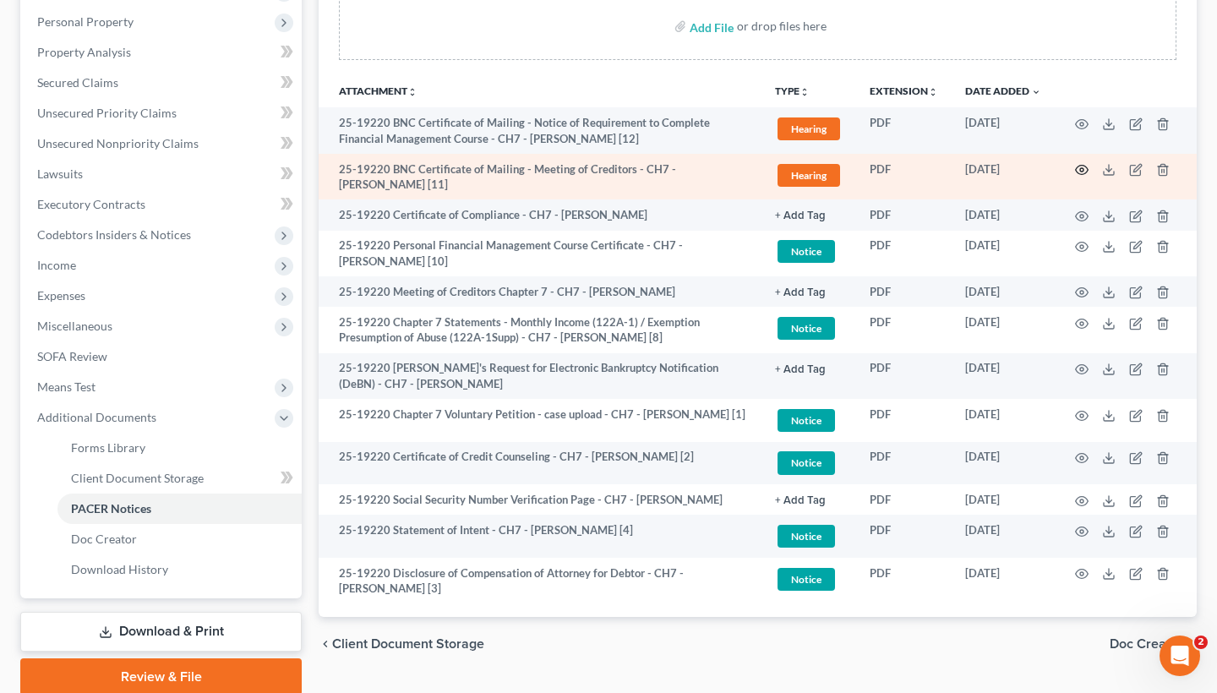
click at [1083, 168] on circle "button" at bounding box center [1081, 169] width 3 height 3
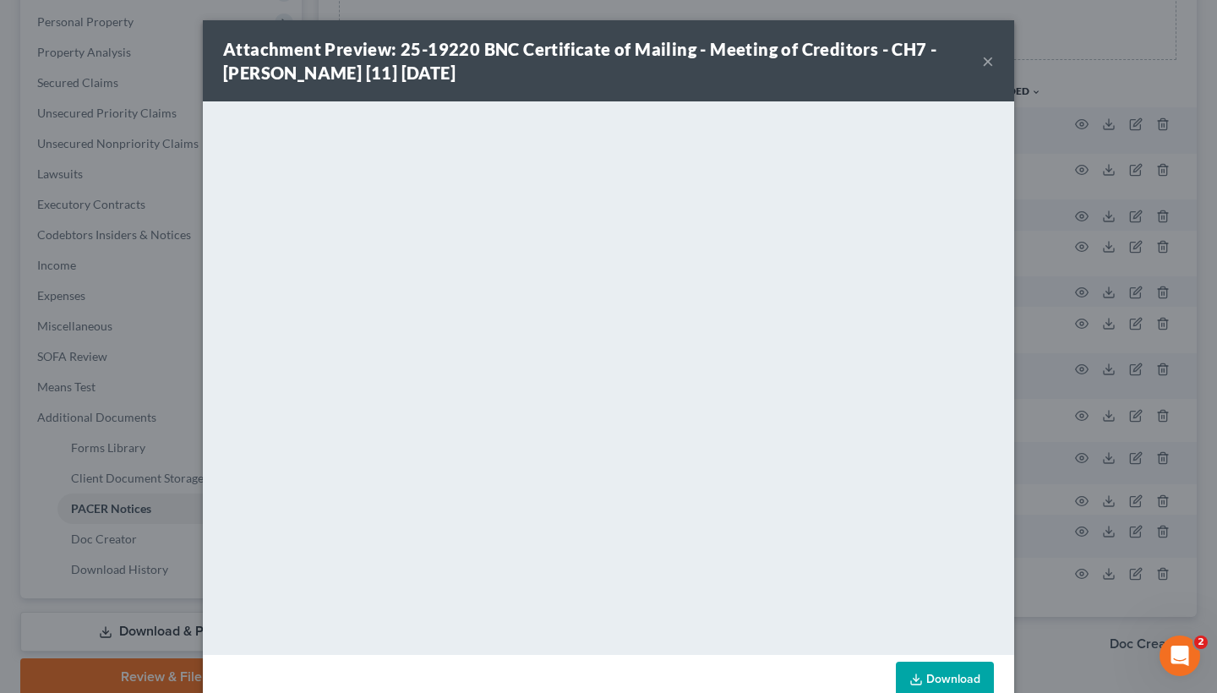
click at [982, 63] on button "×" at bounding box center [988, 61] width 12 height 20
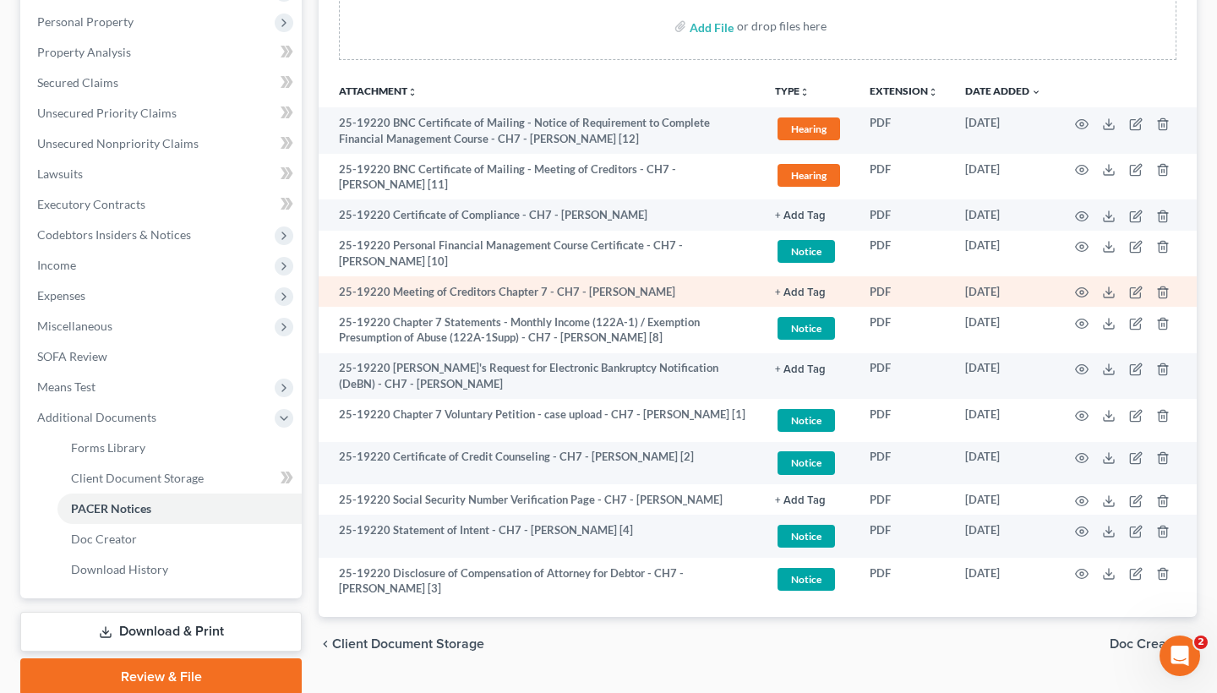
click at [1074, 288] on td at bounding box center [1126, 291] width 142 height 30
click at [1086, 296] on icon "button" at bounding box center [1082, 293] width 14 height 14
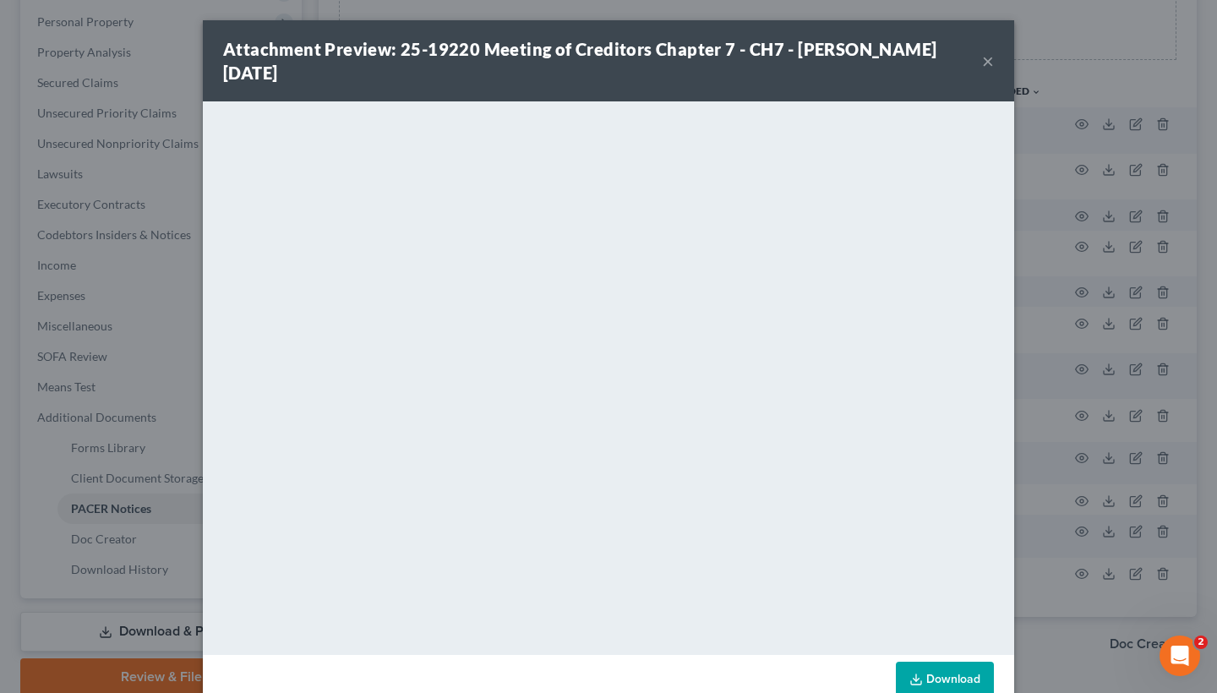
click at [984, 68] on button "×" at bounding box center [988, 61] width 12 height 20
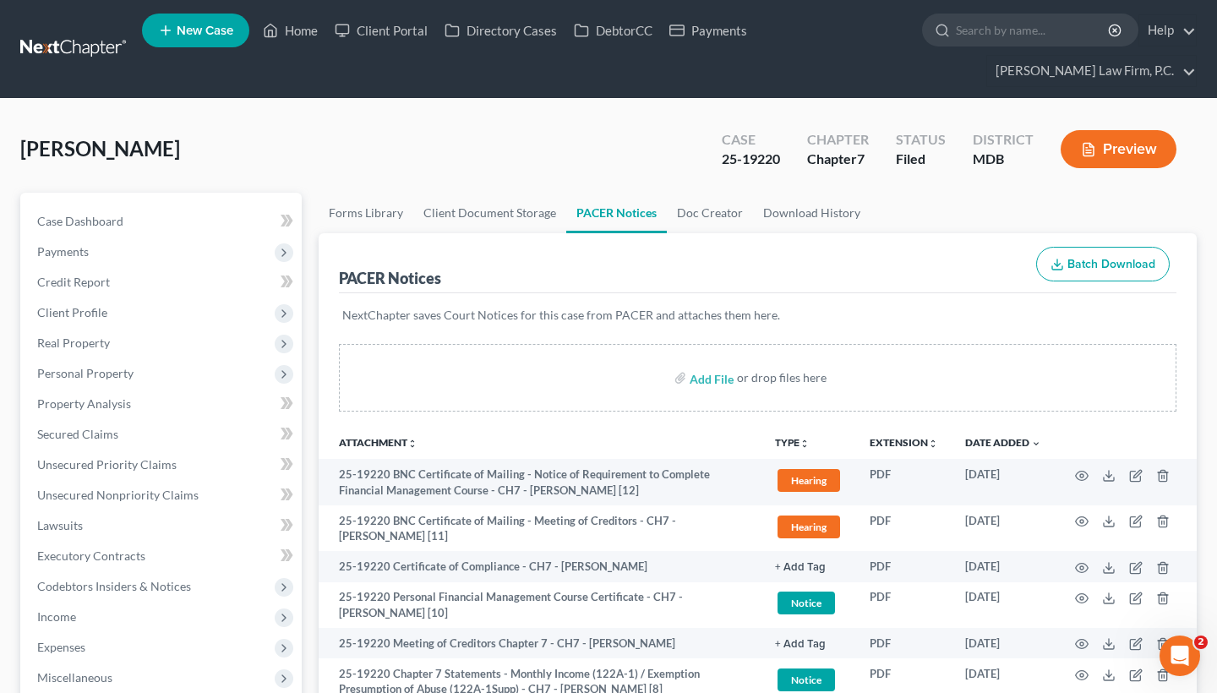
scroll to position [0, 0]
drag, startPoint x: 721, startPoint y: 160, endPoint x: 802, endPoint y: 163, distance: 81.2
click at [802, 163] on div "Case 25-19220 Chapter Chapter 7 Status Filed District MDB Preview" at bounding box center [952, 151] width 488 height 50
click at [748, 162] on div "25-19220" at bounding box center [751, 159] width 58 height 19
drag, startPoint x: 721, startPoint y: 155, endPoint x: 781, endPoint y: 161, distance: 60.3
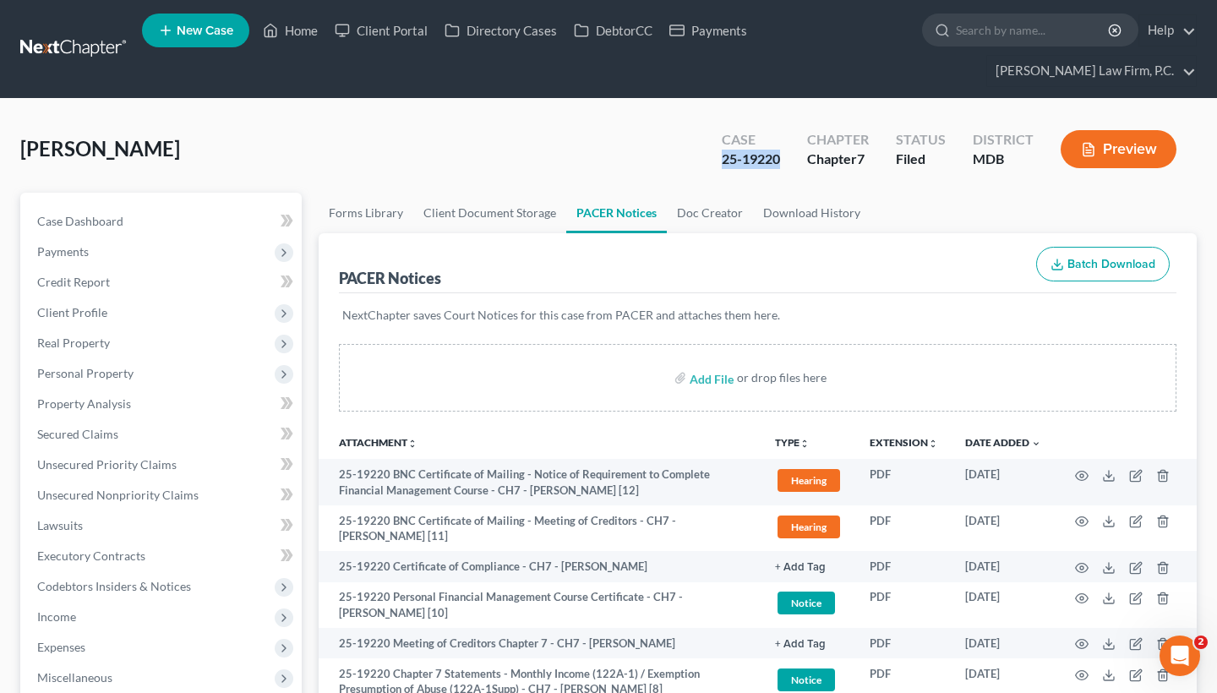
click at [781, 161] on div "Case 25-19220" at bounding box center [750, 151] width 85 height 50
copy div "25-19220"
